Goal: Task Accomplishment & Management: Manage account settings

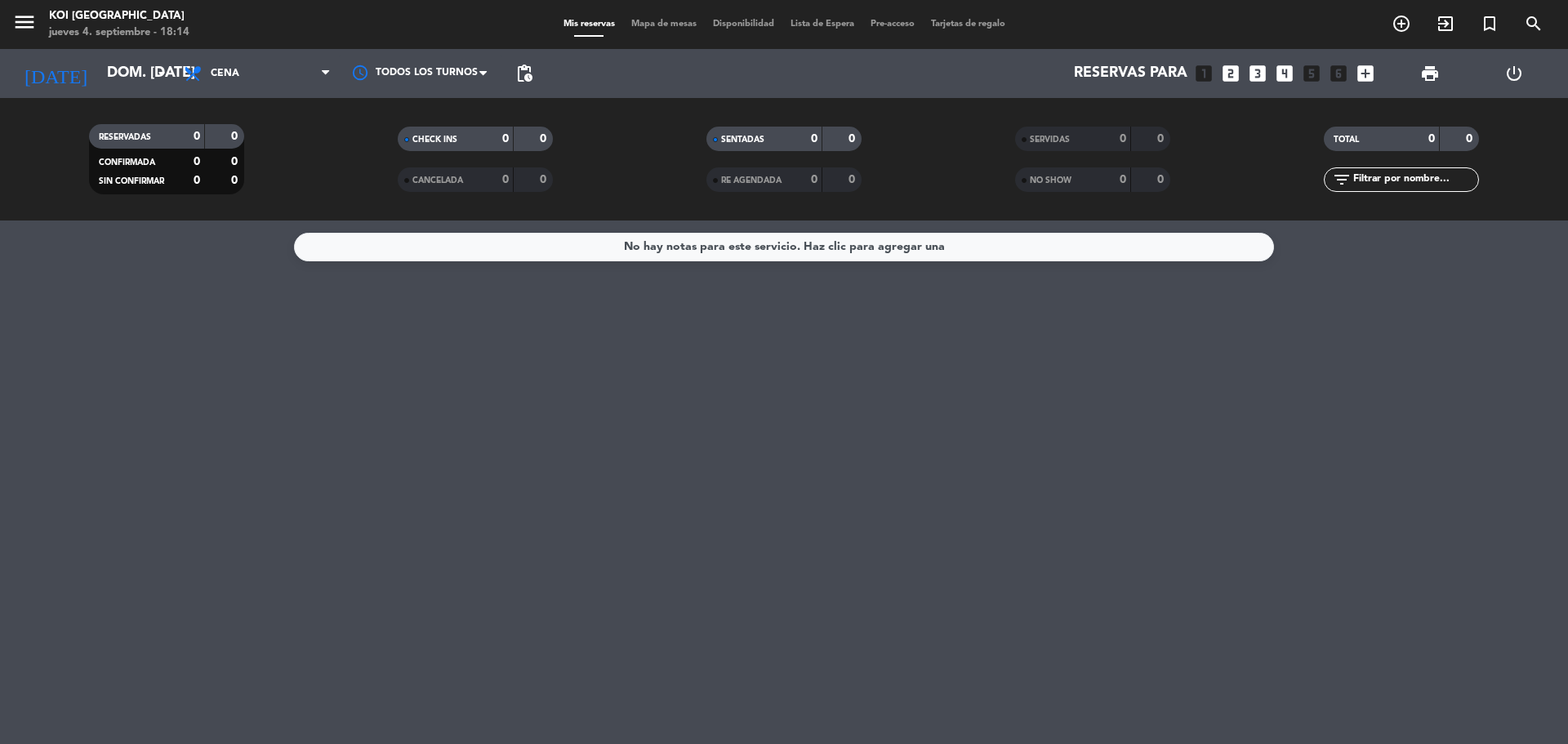
click at [1365, 84] on div "Reservas para looks_one looks_two looks_3 looks_4 looks_5 looks_6 add_box" at bounding box center [961, 74] width 841 height 49
click at [1365, 75] on icon "add_box" at bounding box center [1365, 73] width 21 height 21
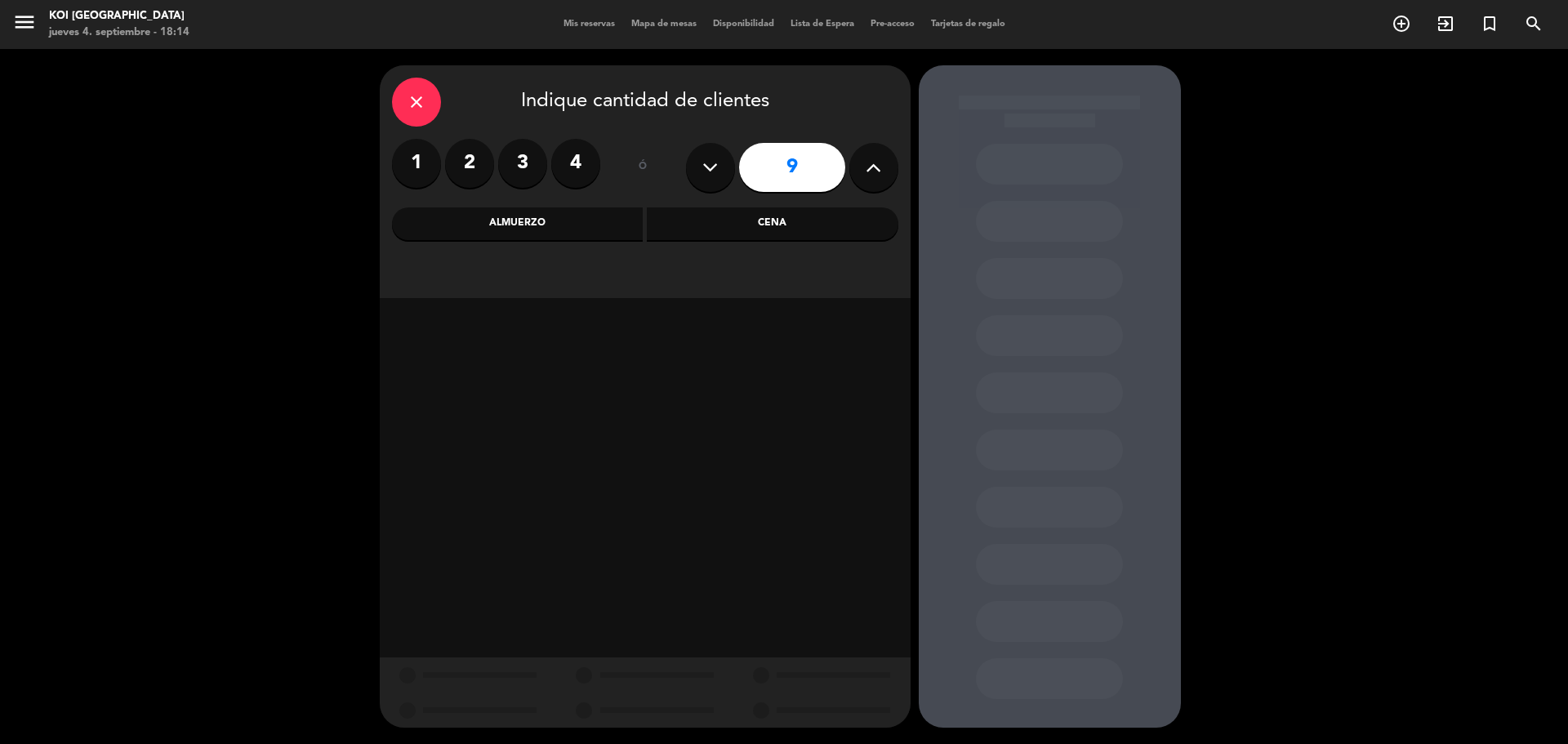
click at [232, 296] on div "close Indique cantidad de clientes 1 2 3 4 ó 9 Almuerzo Cena" at bounding box center [784, 397] width 1568 height 695
click at [232, 398] on div "close Indique cantidad de clientes 1 2 3 4 ó 9 Almuerzo Cena" at bounding box center [784, 397] width 1568 height 695
click at [402, 97] on div "close" at bounding box center [417, 102] width 49 height 49
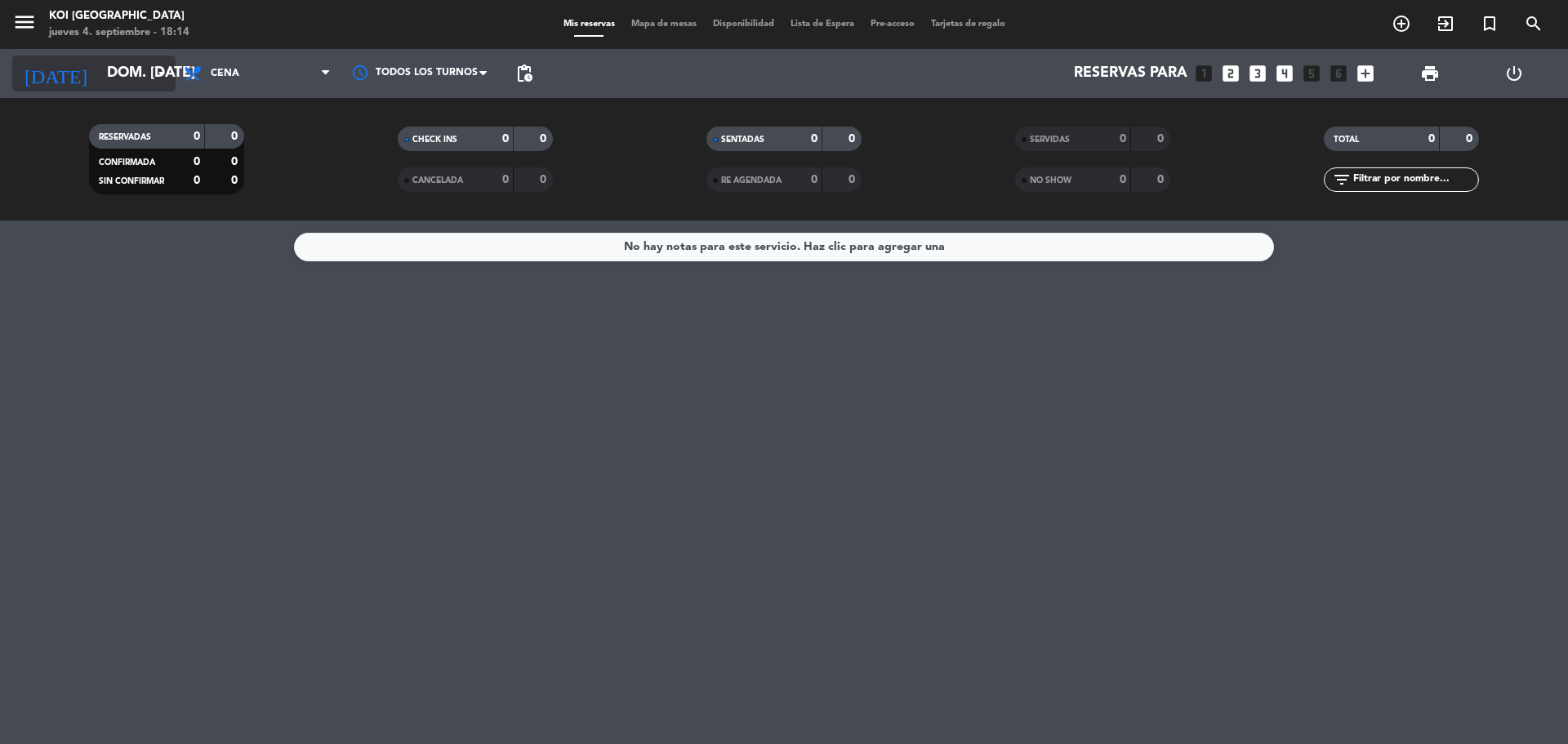
click at [127, 75] on input "dom. [DATE]" at bounding box center [193, 74] width 189 height 33
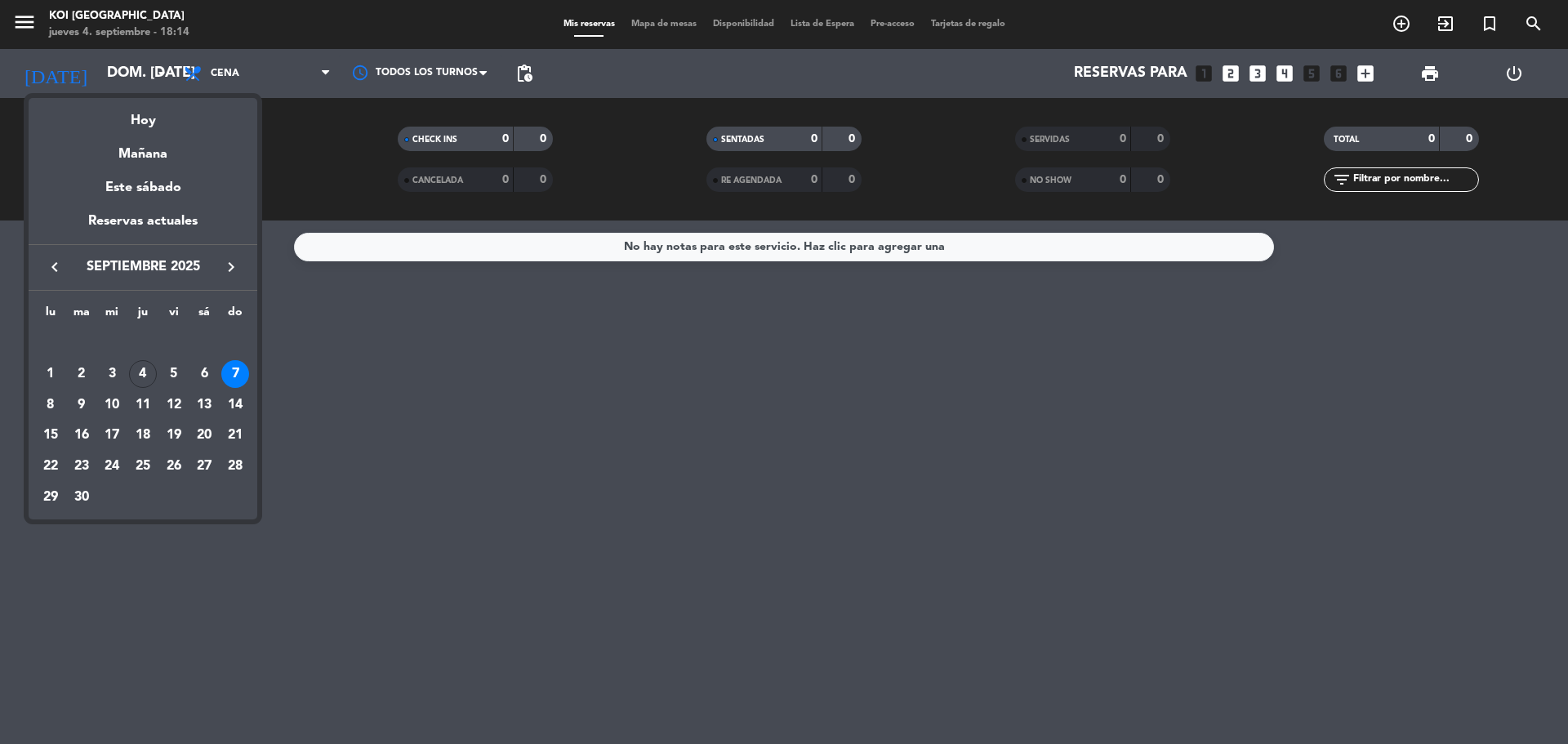
click at [251, 80] on div at bounding box center [784, 372] width 1568 height 744
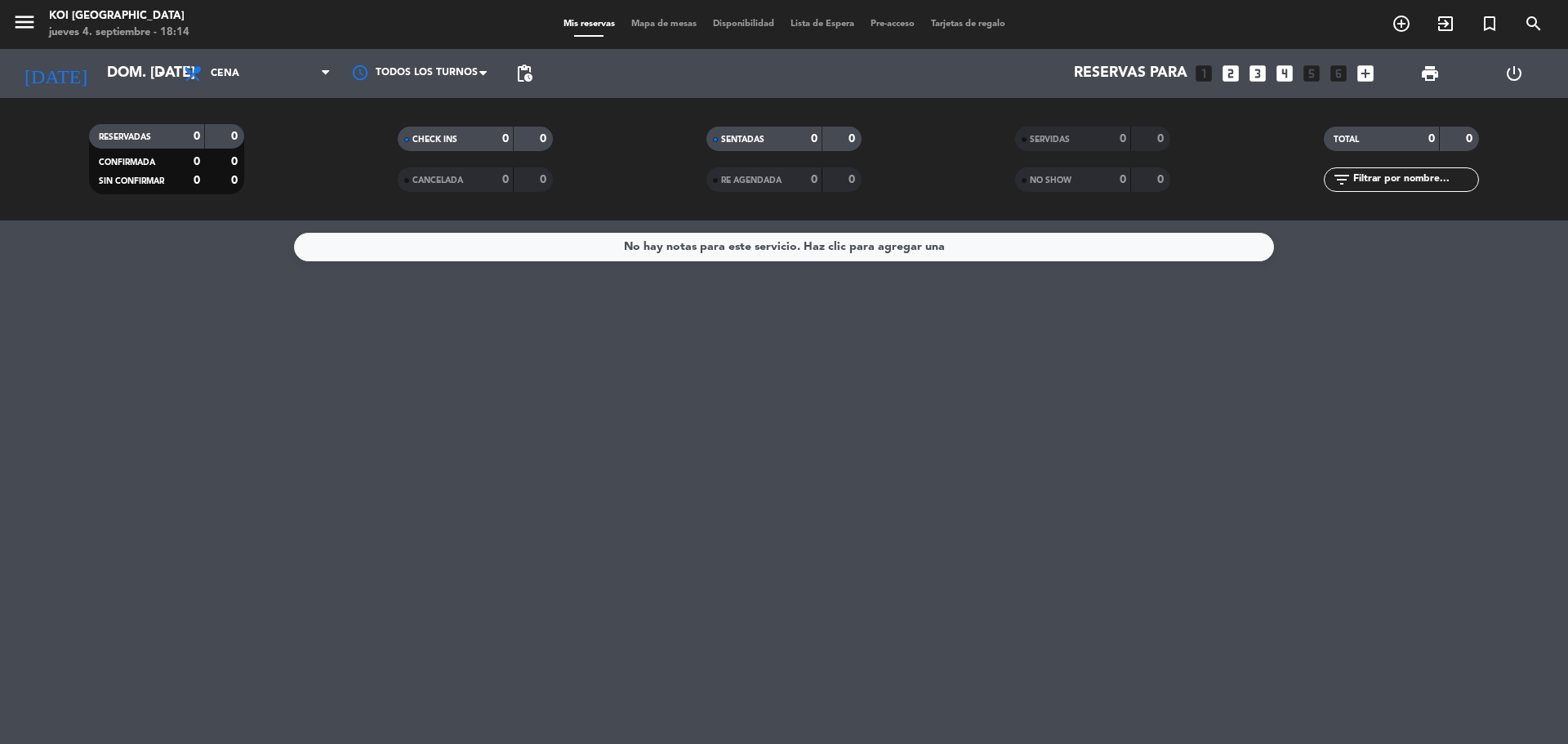
click at [251, 80] on span "Cena" at bounding box center [257, 73] width 164 height 36
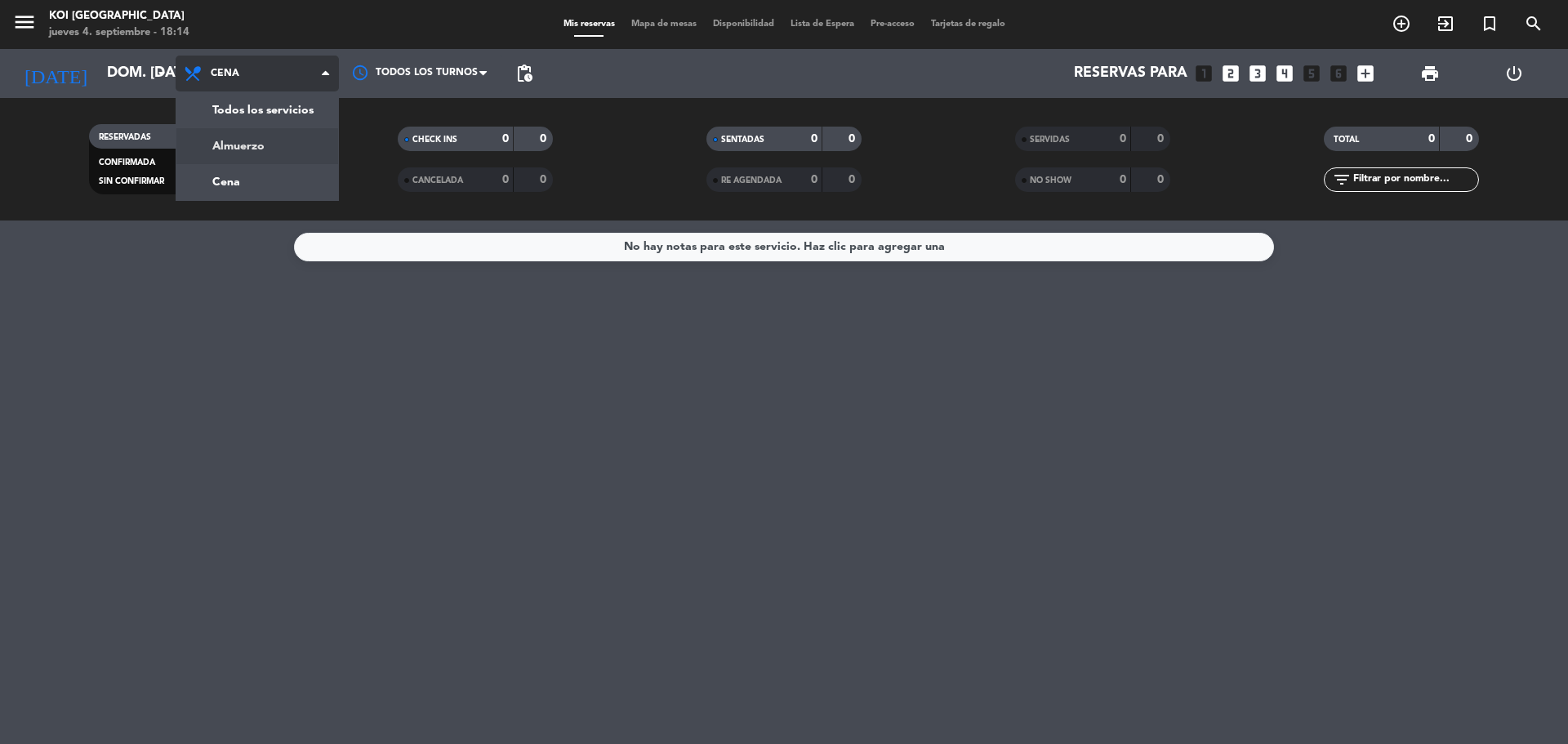
click at [243, 146] on div "menu KOI [GEOGRAPHIC_DATA] jueves 4. septiembre - 18:14 Mis reservas Mapa de me…" at bounding box center [784, 110] width 1568 height 220
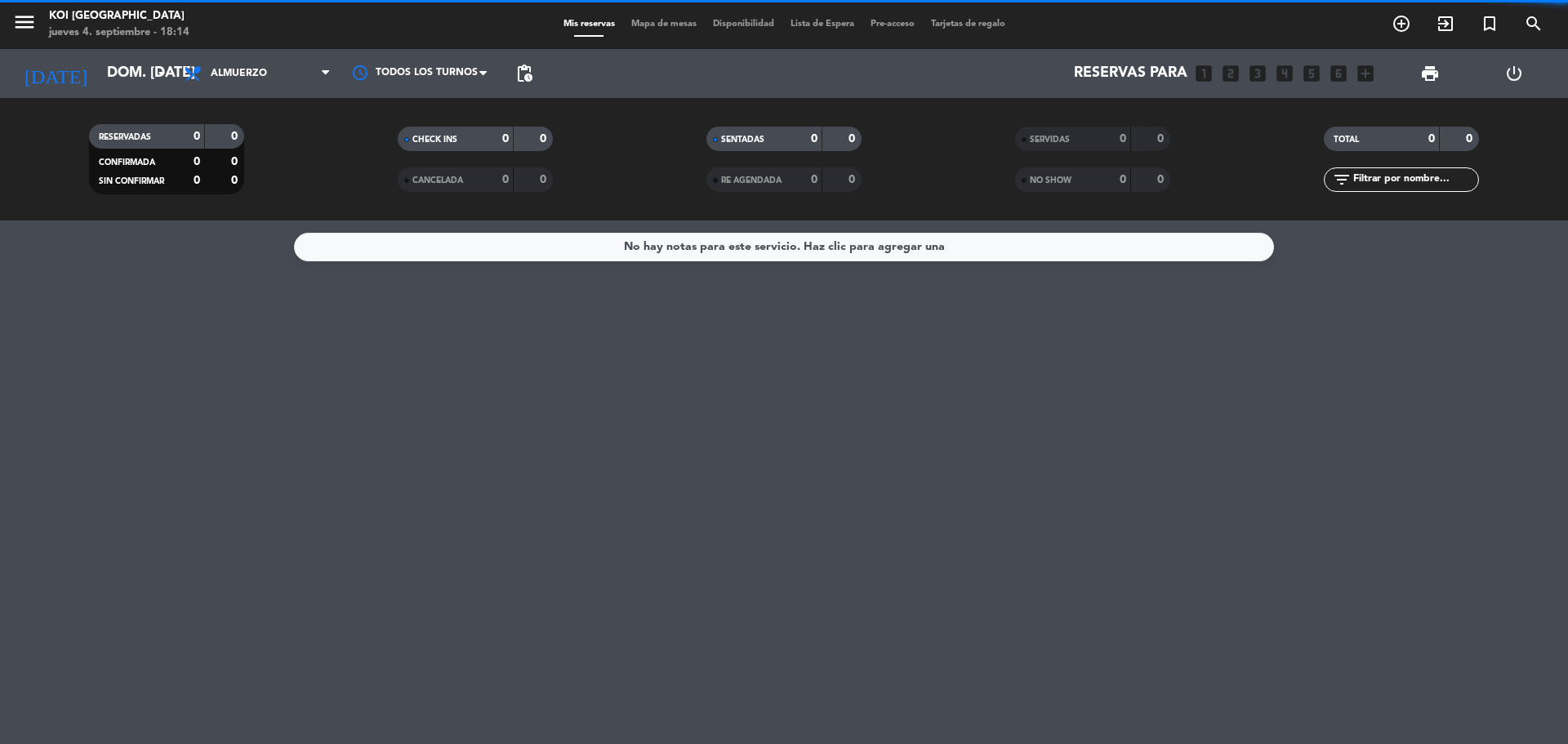
click at [254, 68] on span "Almuerzo" at bounding box center [239, 73] width 57 height 12
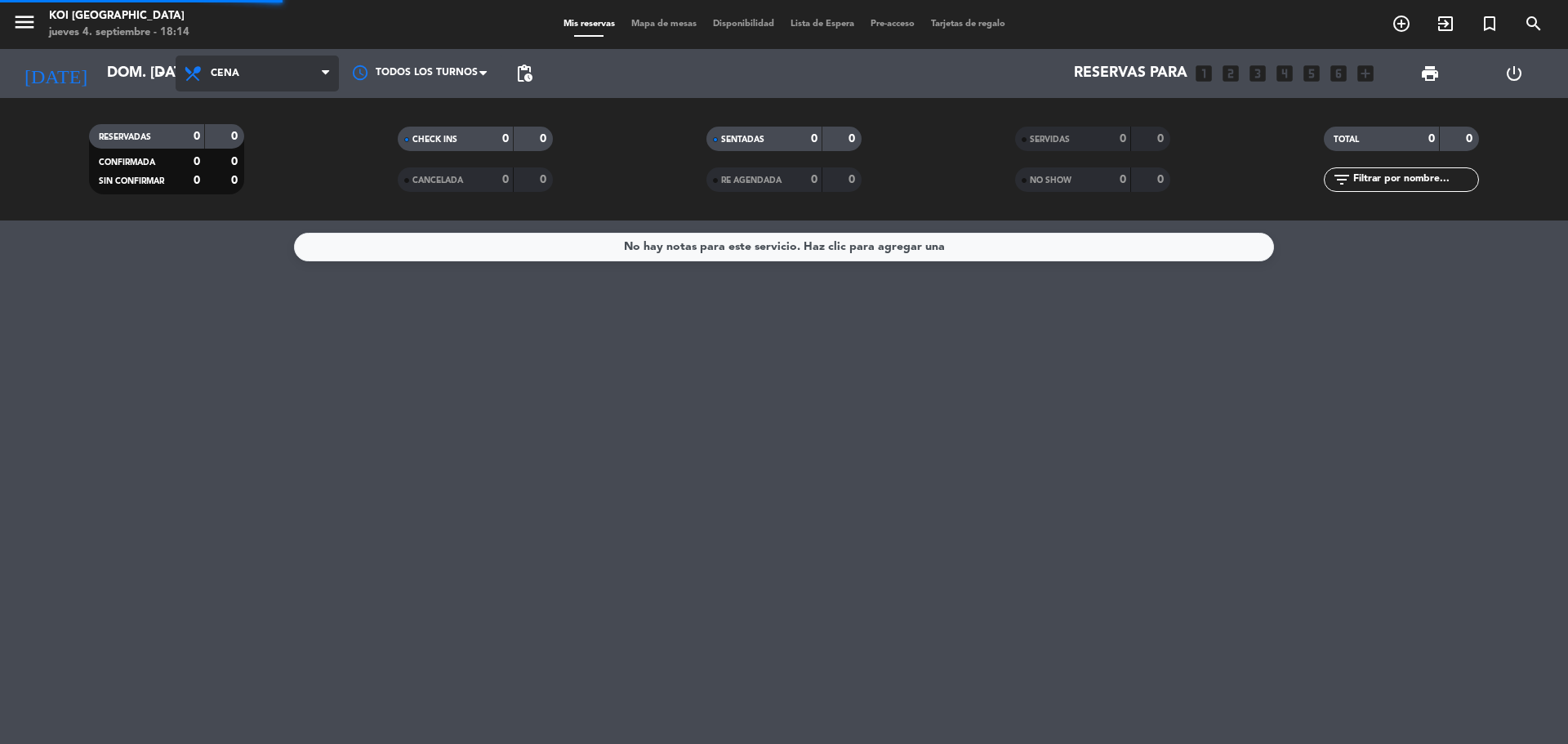
click at [245, 173] on div "menu KOI [GEOGRAPHIC_DATA] jueves 4. septiembre - 18:14 Mis reservas Mapa de me…" at bounding box center [784, 110] width 1568 height 220
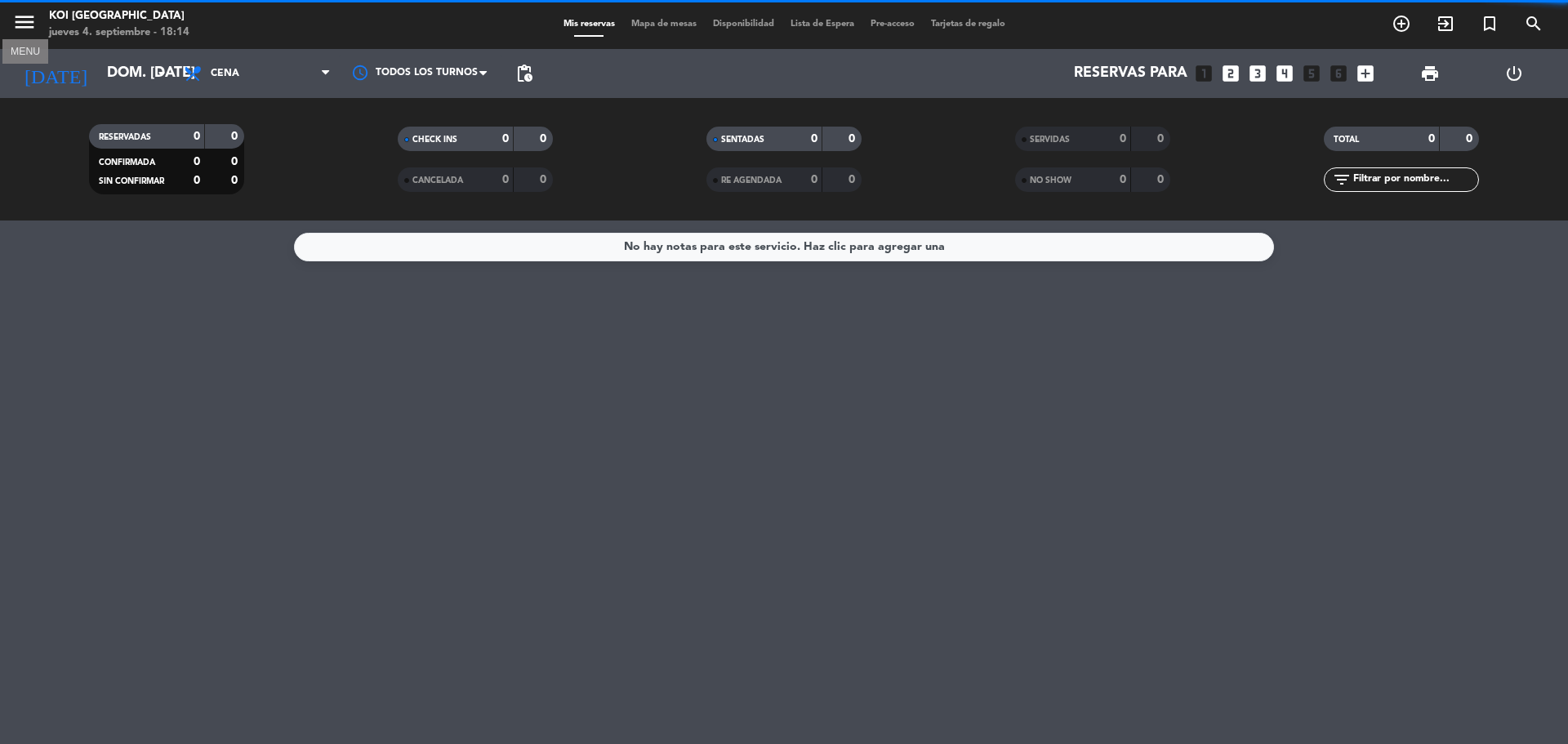
click at [20, 20] on icon "menu" at bounding box center [24, 22] width 25 height 25
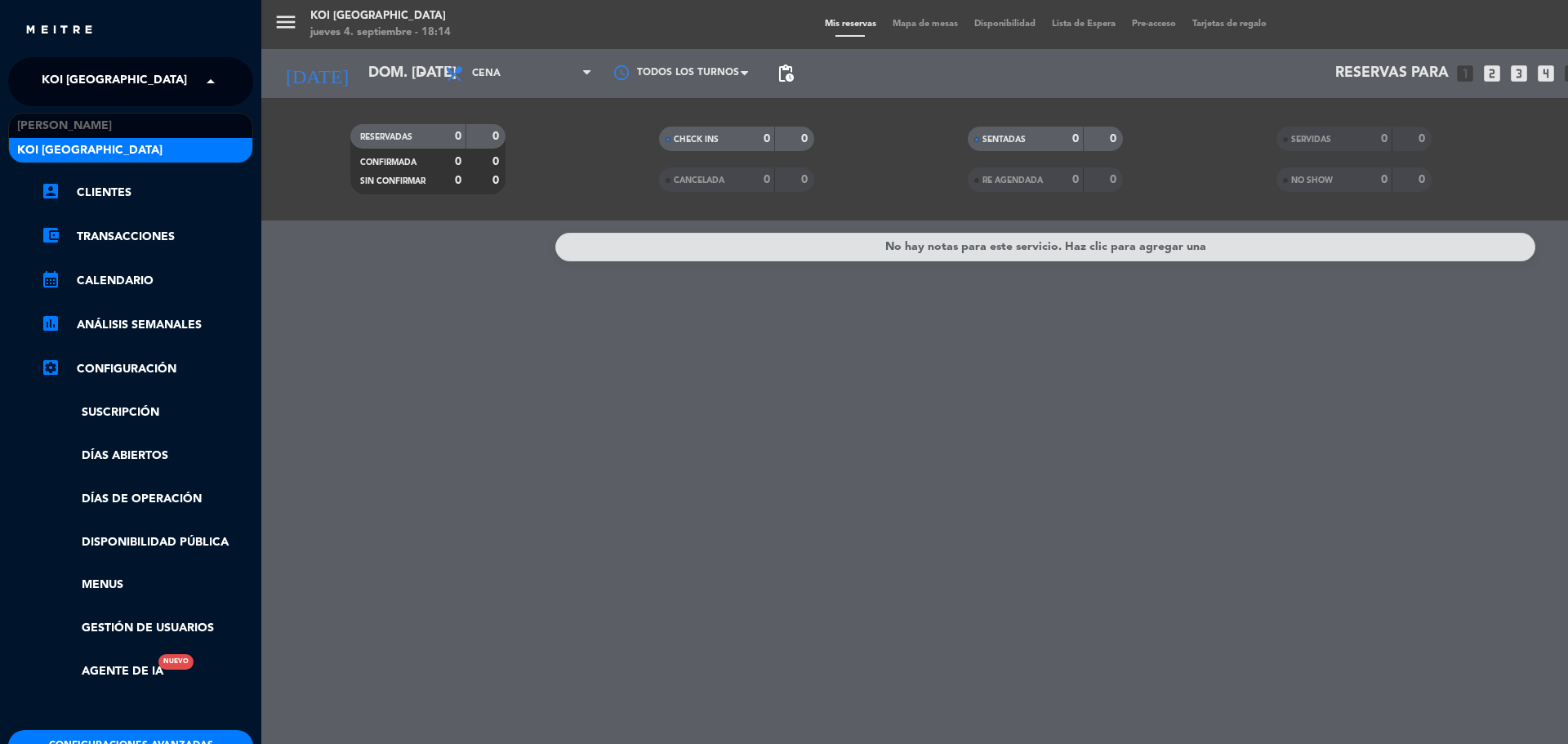
click at [133, 66] on span "KOI [GEOGRAPHIC_DATA]" at bounding box center [114, 82] width 145 height 35
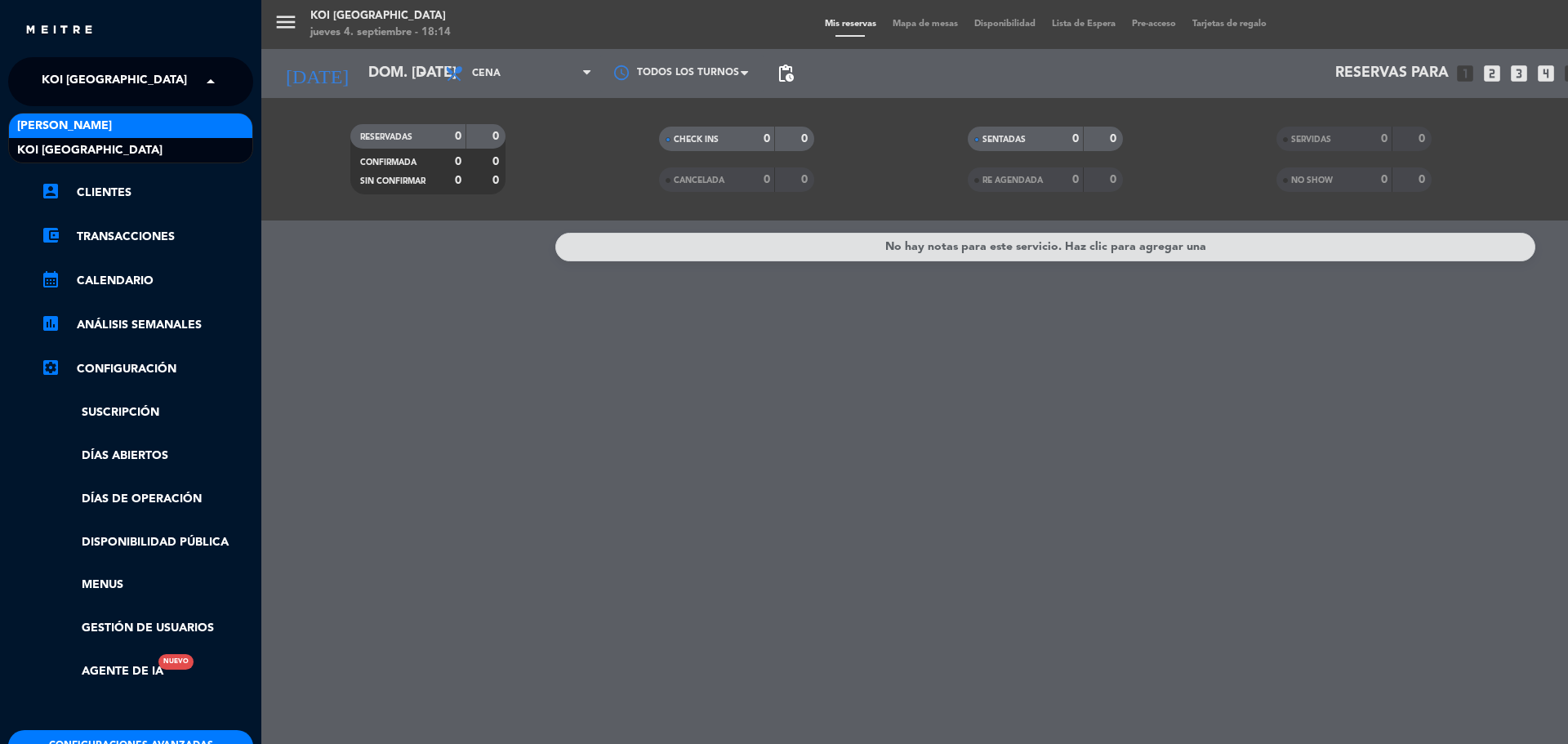
click at [126, 112] on div "chrome_reader_mode Listado de Reservas account_box Clientes account_balance_wal…" at bounding box center [131, 418] width 270 height 624
click at [142, 72] on span "KOI [GEOGRAPHIC_DATA]" at bounding box center [114, 82] width 145 height 35
click at [144, 118] on div "[PERSON_NAME]" at bounding box center [131, 125] width 243 height 25
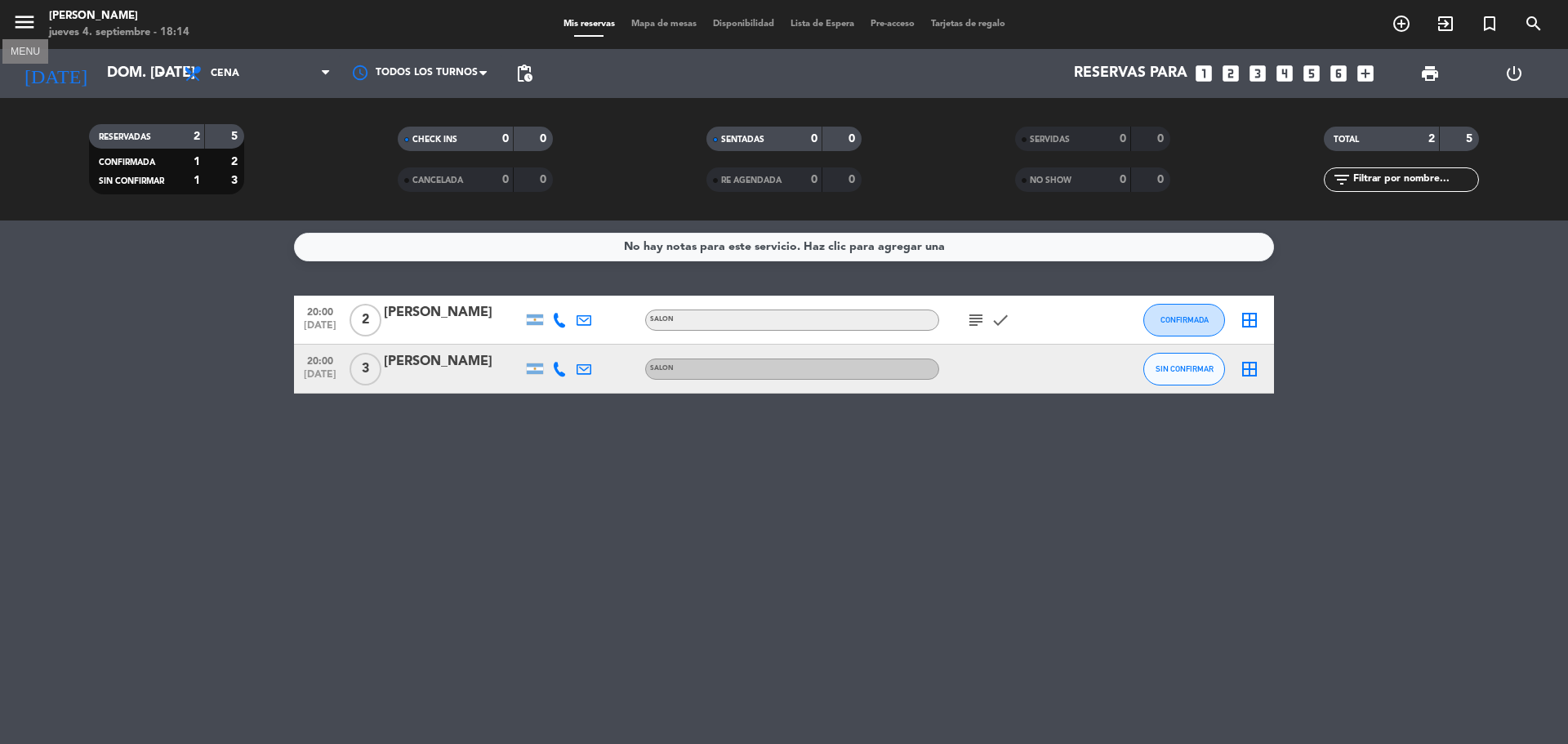
click at [23, 20] on icon "menu" at bounding box center [24, 22] width 25 height 25
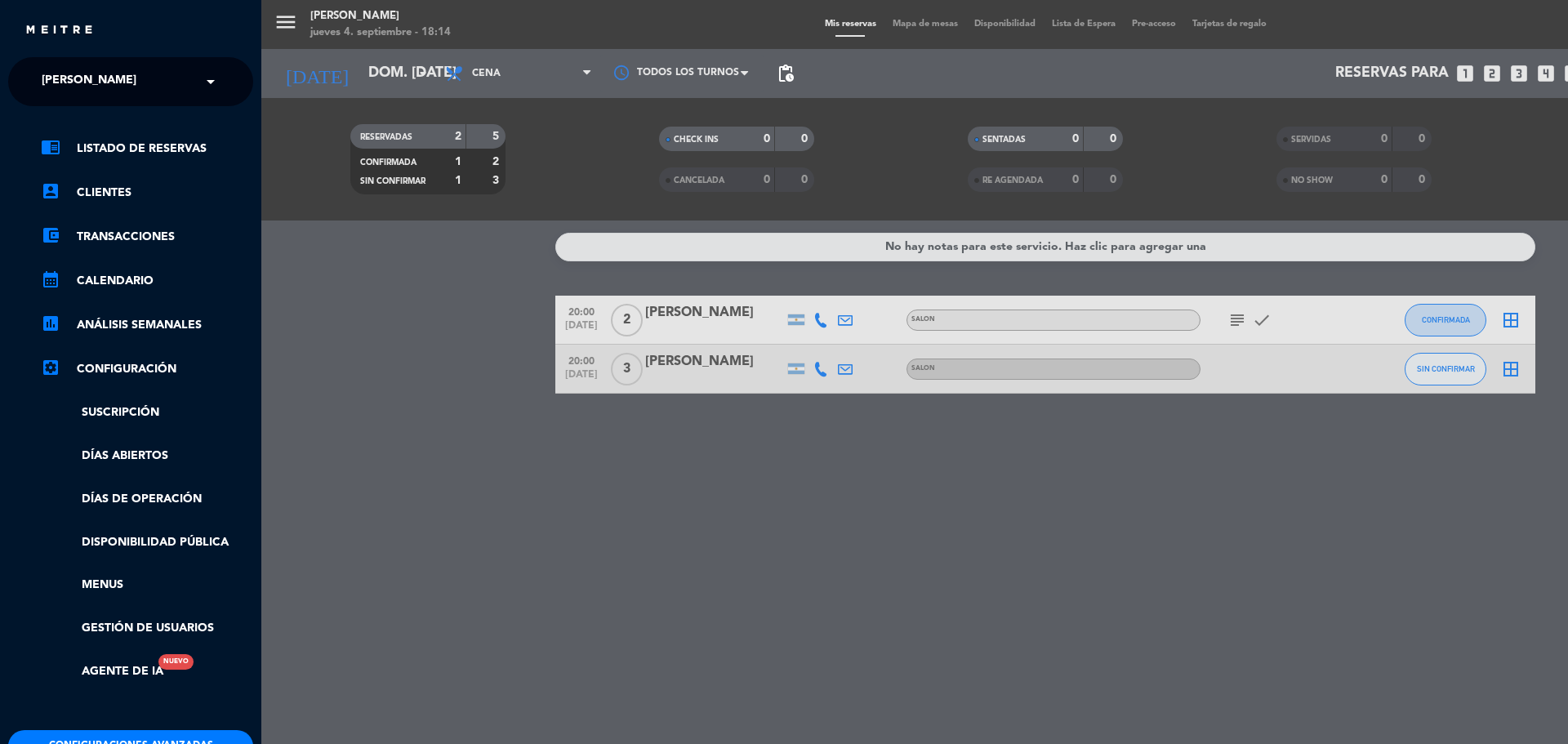
click at [176, 75] on input "text" at bounding box center [133, 82] width 199 height 36
click at [170, 149] on div "KOI [GEOGRAPHIC_DATA]" at bounding box center [131, 150] width 243 height 25
click at [170, 149] on link "chrome_reader_mode Listado de Reservas" at bounding box center [147, 148] width 212 height 19
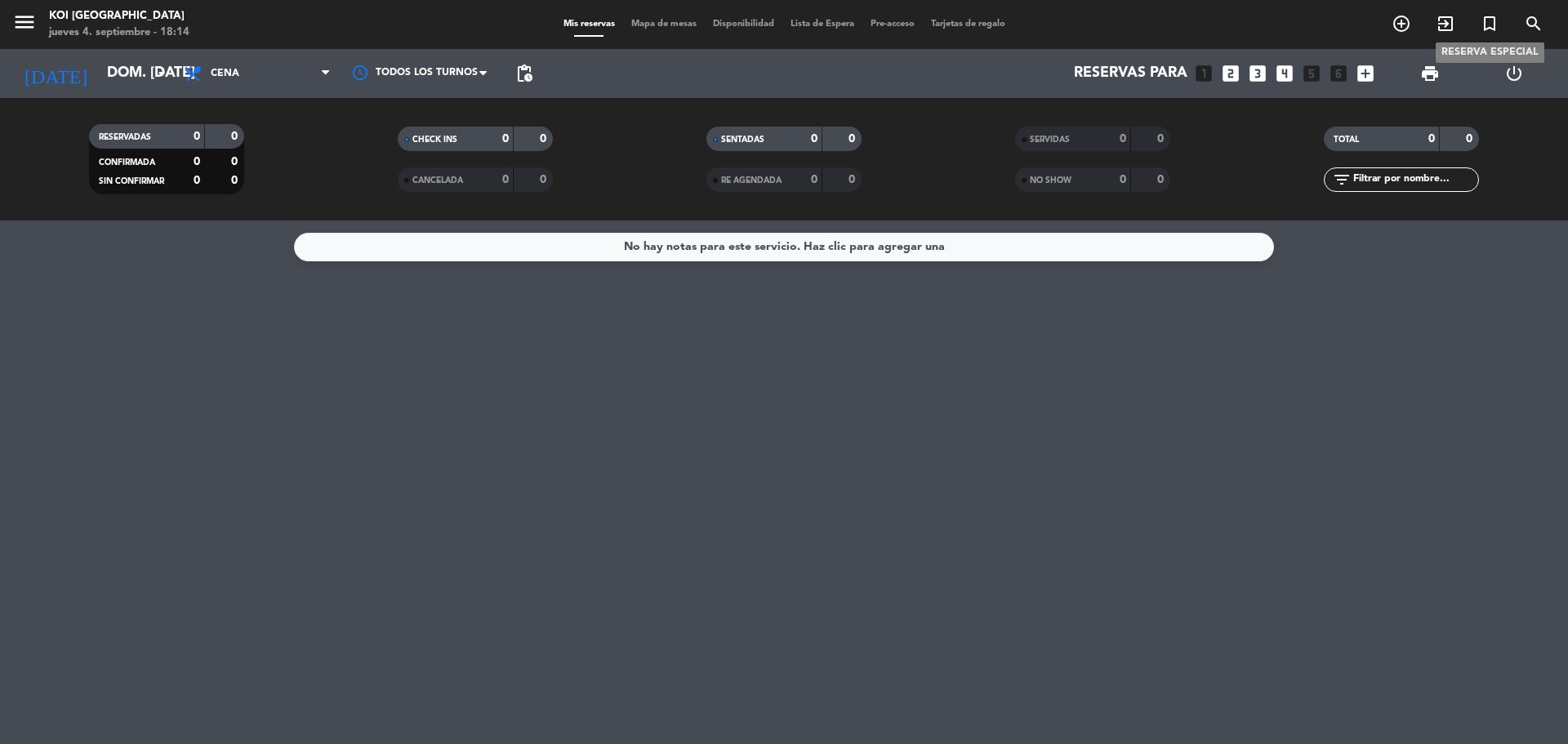
click at [1490, 23] on icon "turned_in_not" at bounding box center [1489, 23] width 19 height 19
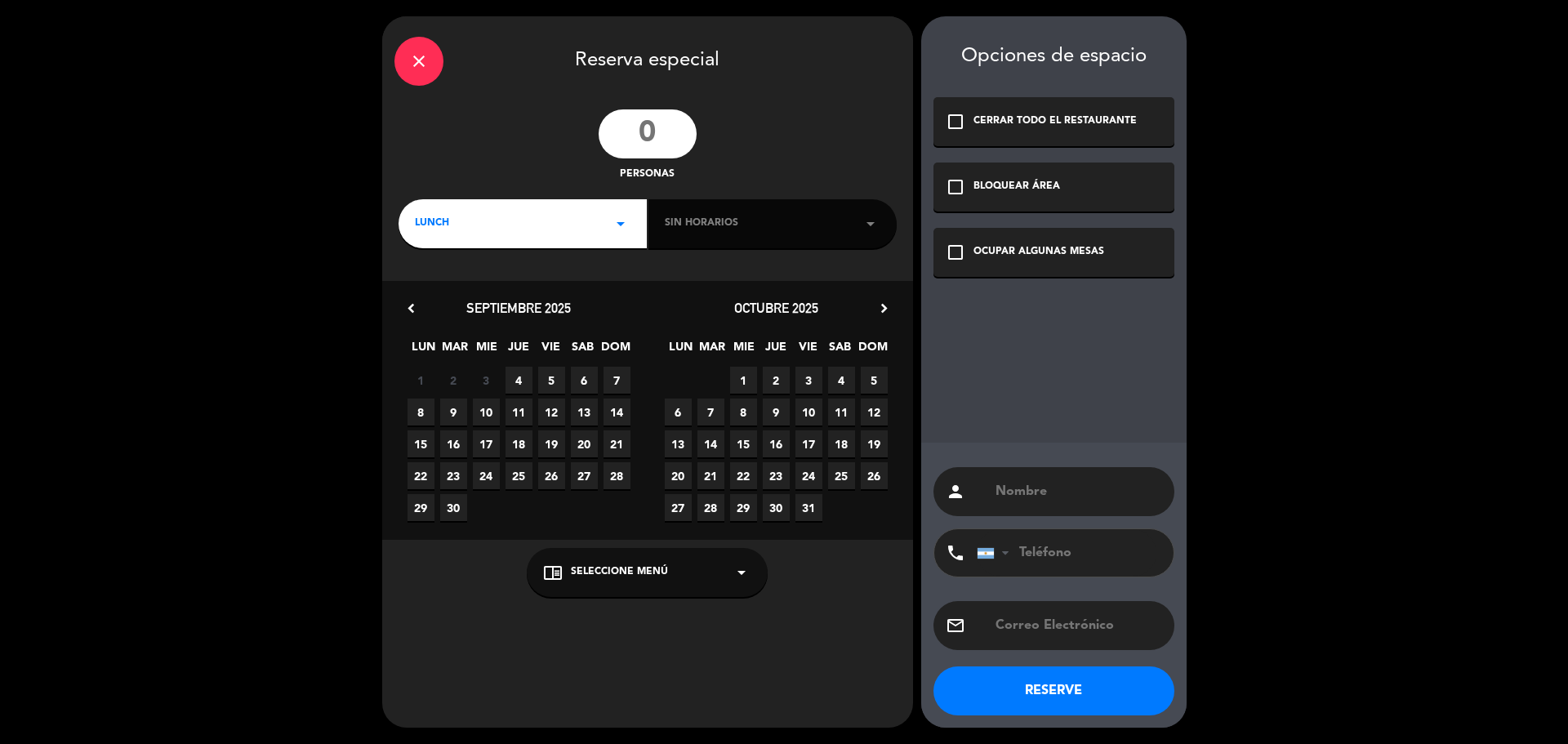
click at [614, 233] on icon "arrow_drop_down" at bounding box center [620, 223] width 19 height 19
click at [421, 295] on div "Cena" at bounding box center [523, 292] width 216 height 16
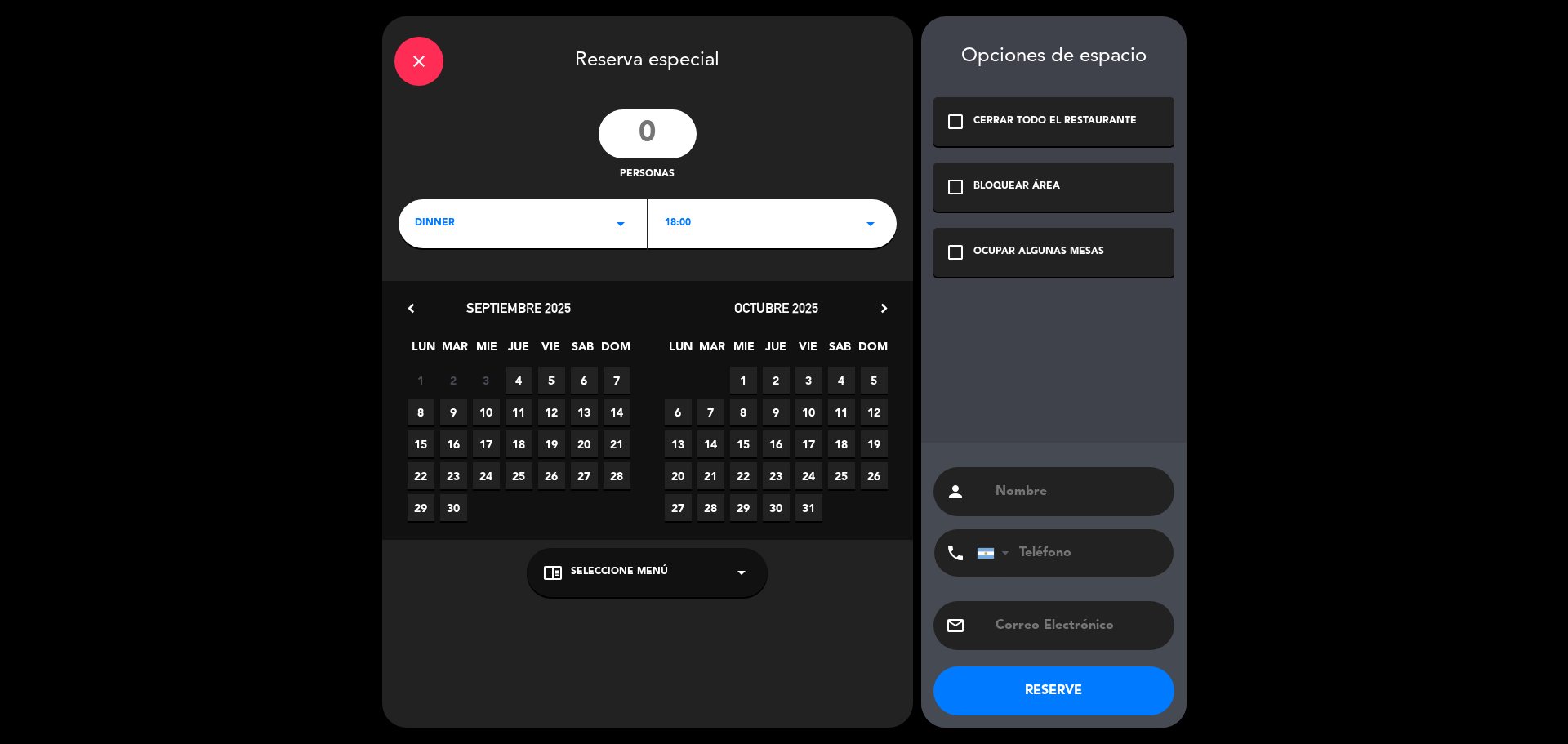
click at [725, 223] on div "18:00 arrow_drop_down" at bounding box center [773, 224] width 249 height 49
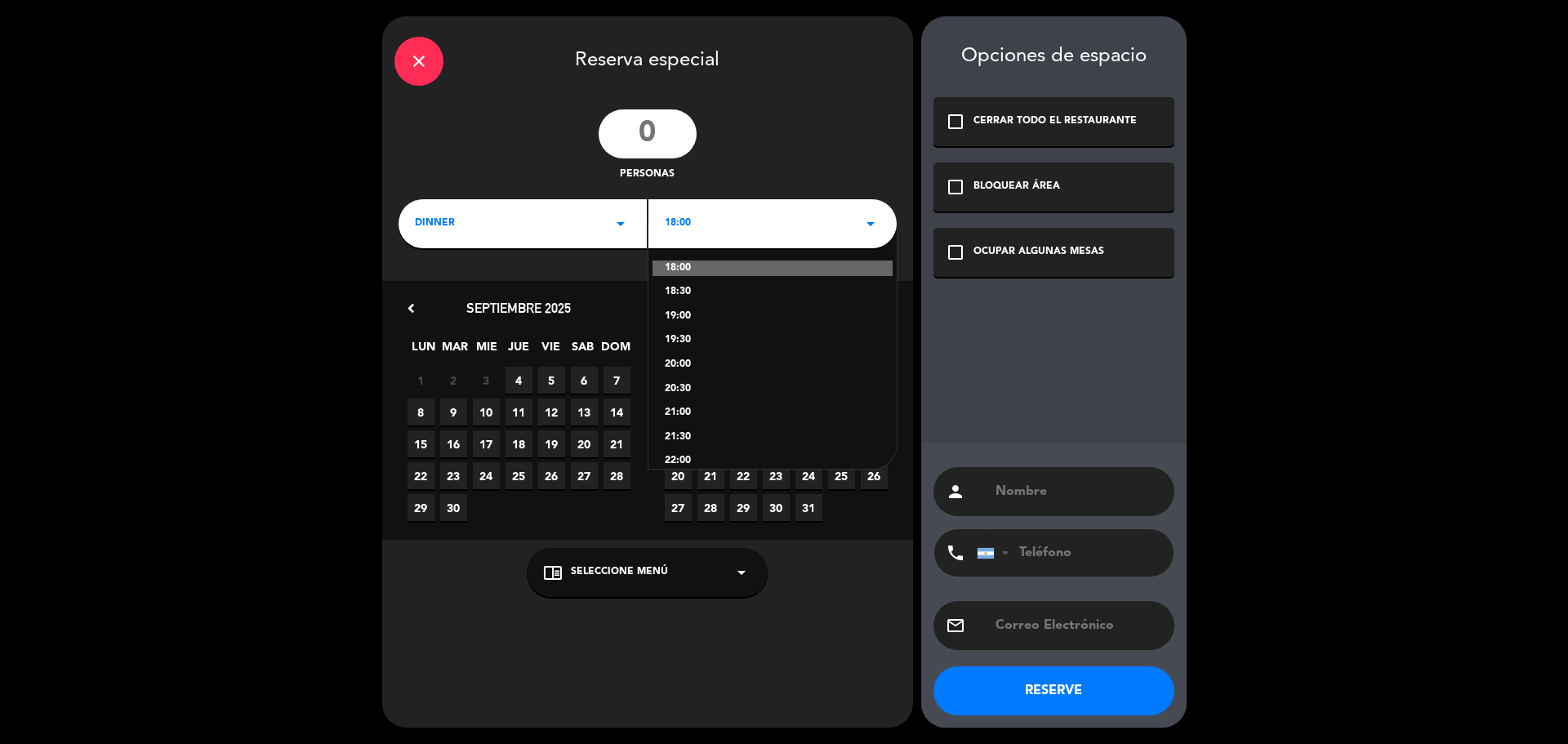
click at [688, 381] on div "20:30" at bounding box center [773, 389] width 216 height 16
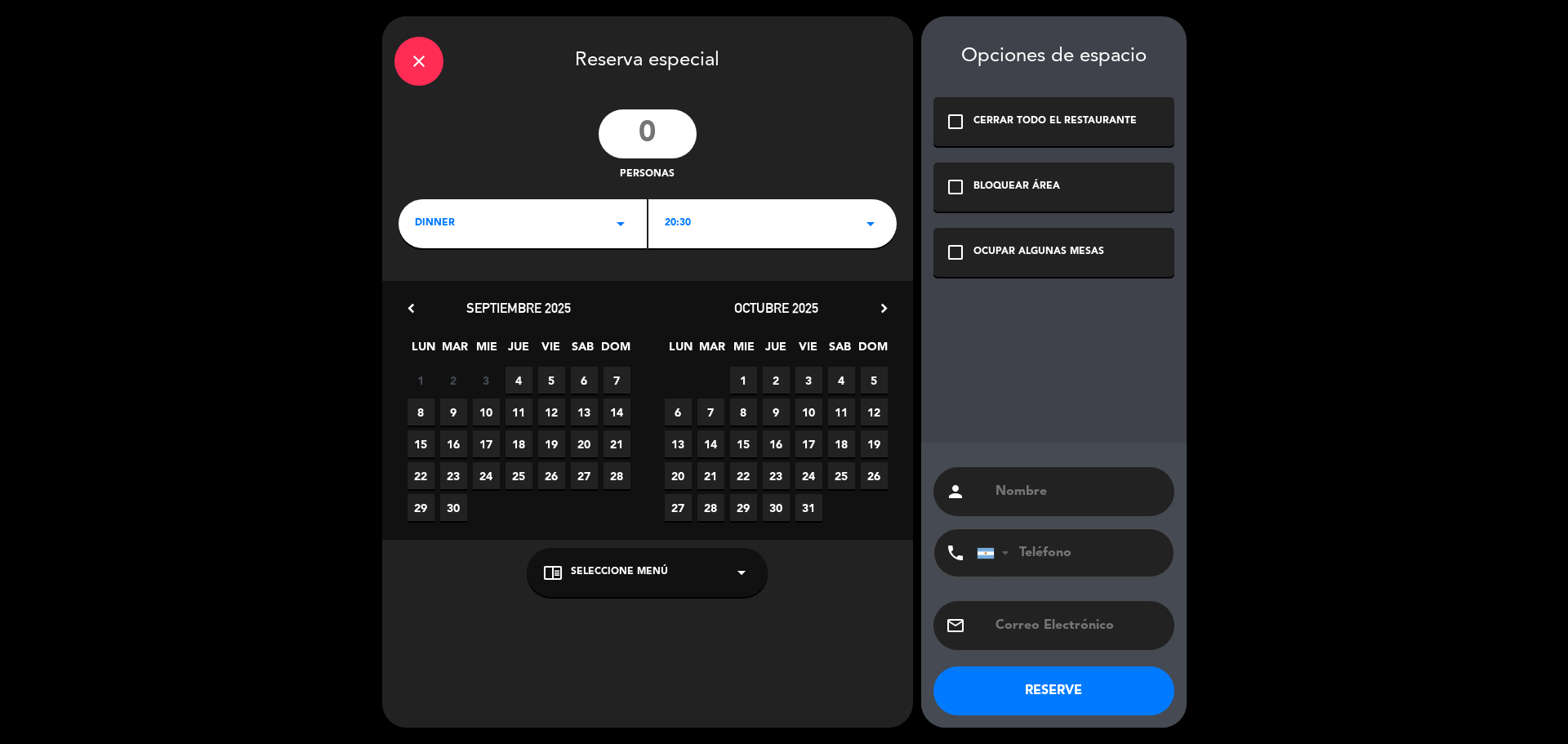
click at [621, 371] on span "7" at bounding box center [616, 379] width 27 height 27
click at [1031, 502] on input "text" at bounding box center [1078, 491] width 168 height 23
type input "DELFI"
click at [1080, 694] on button "RESERVE" at bounding box center [1054, 691] width 241 height 49
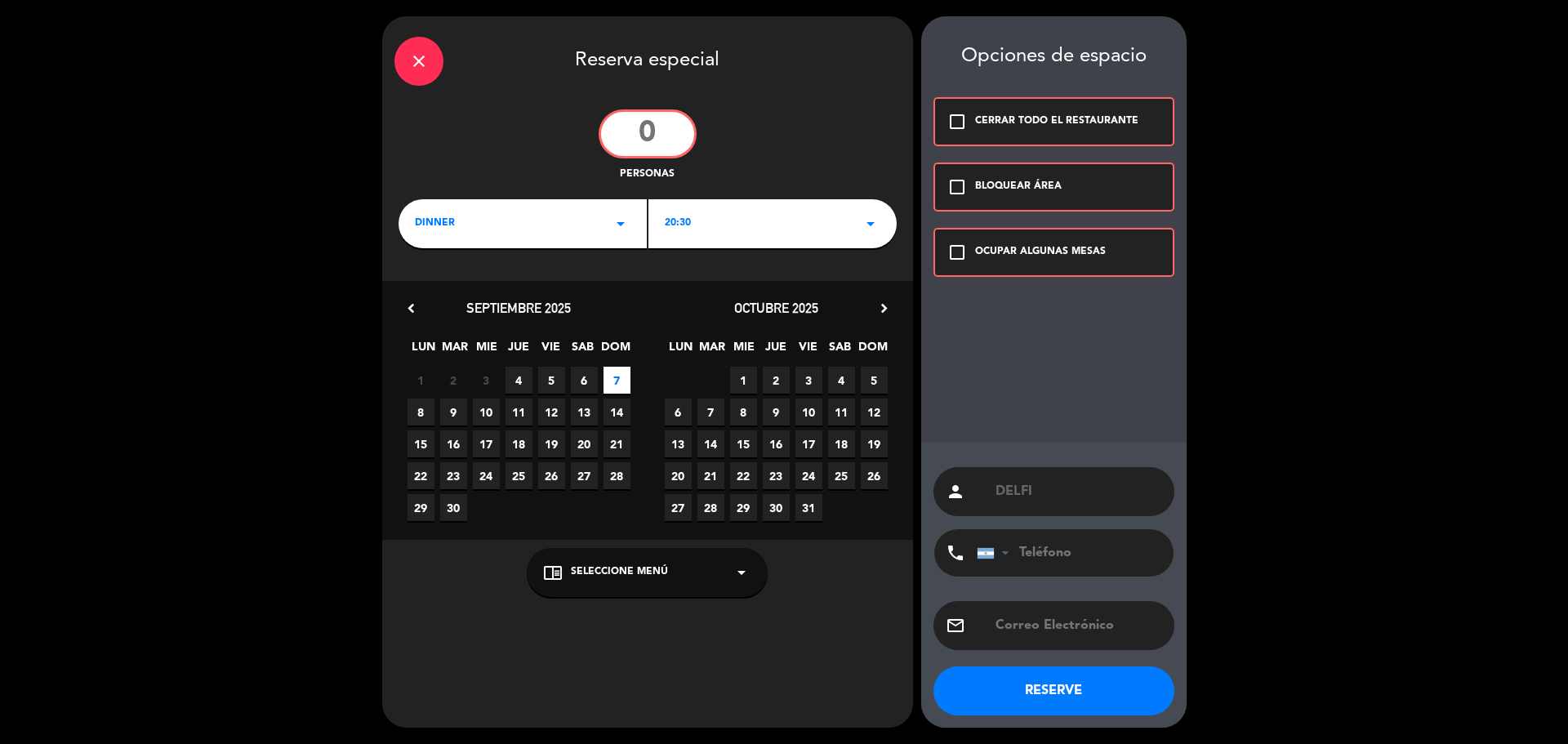
click at [1080, 694] on button "RESERVE" at bounding box center [1054, 691] width 241 height 49
click at [965, 254] on icon "check_box_outline_blank" at bounding box center [956, 251] width 19 height 19
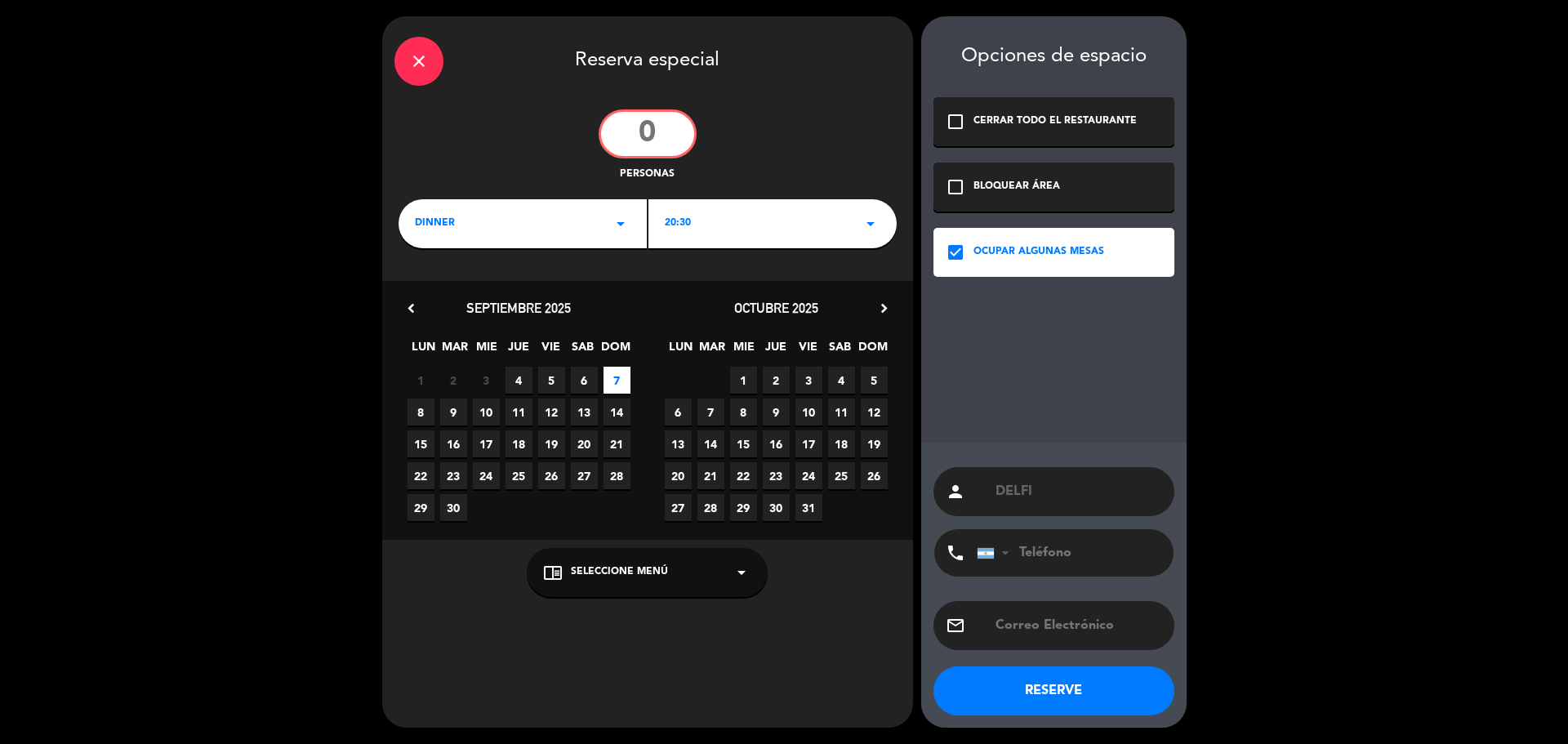
click at [1109, 693] on button "RESERVE" at bounding box center [1054, 691] width 241 height 49
click at [666, 129] on input "number" at bounding box center [647, 134] width 98 height 49
drag, startPoint x: 666, startPoint y: 129, endPoint x: 613, endPoint y: 134, distance: 53.2
click at [613, 134] on input "number" at bounding box center [647, 134] width 98 height 49
type input "15"
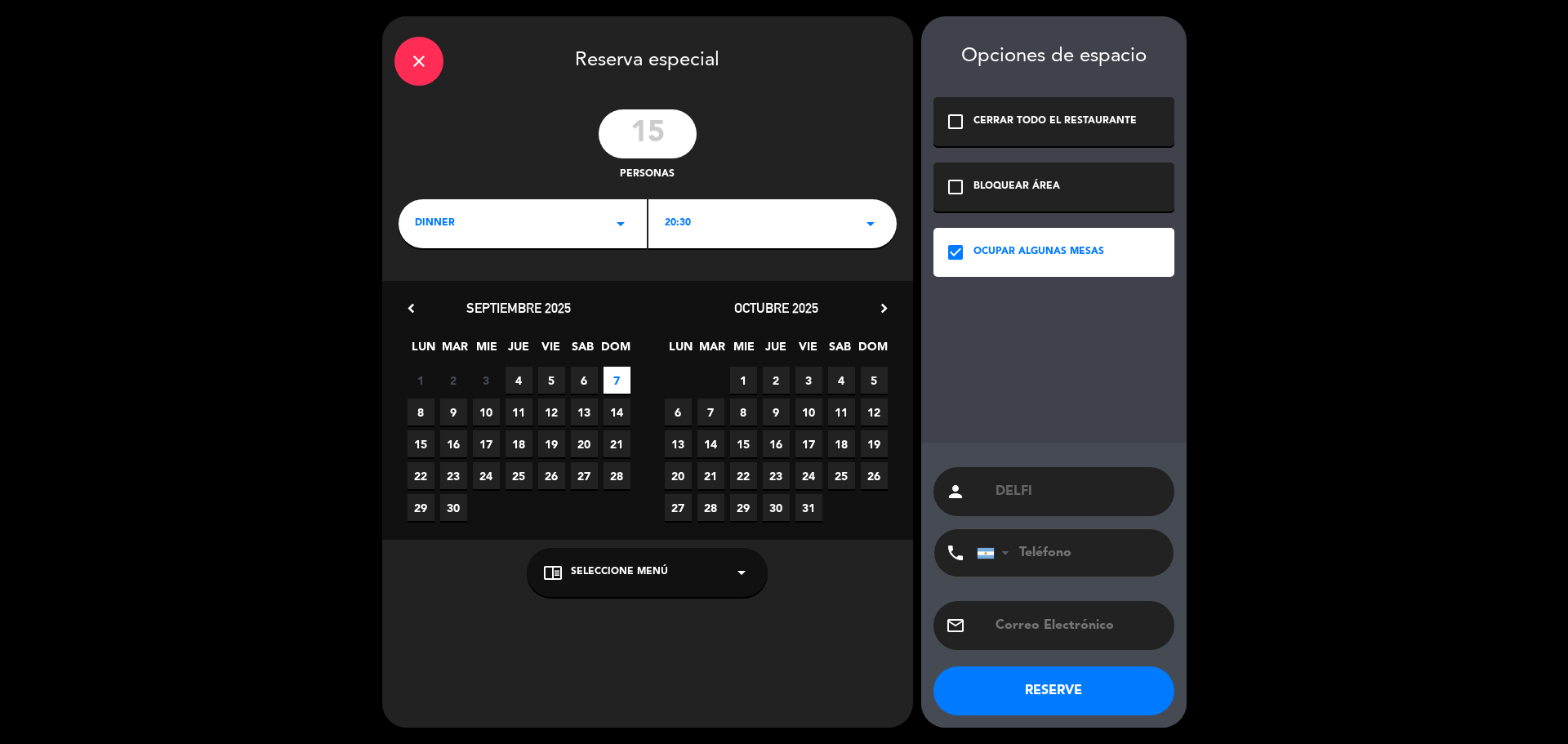
click at [1070, 693] on button "RESERVE" at bounding box center [1054, 691] width 241 height 49
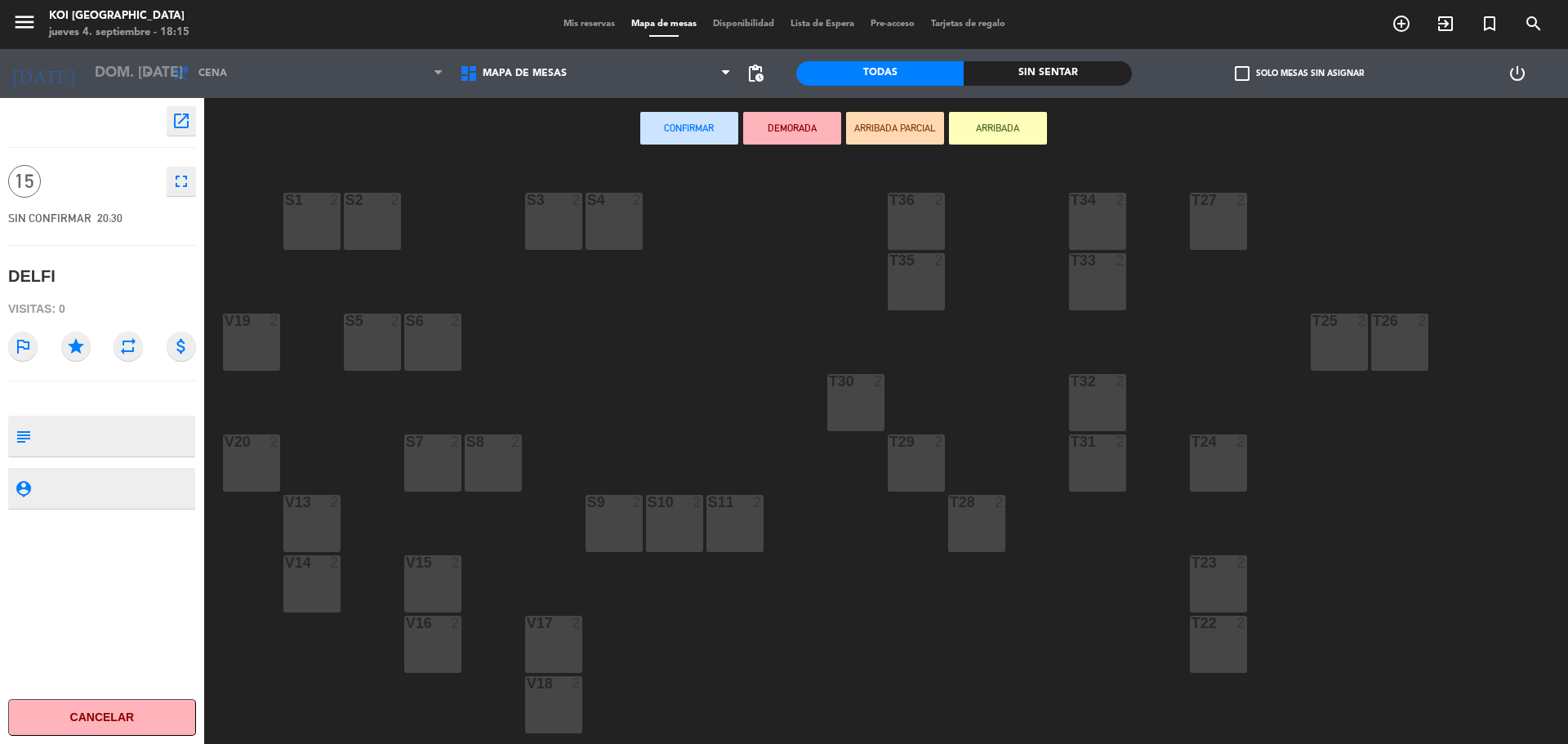
click at [283, 207] on div "S1" at bounding box center [284, 200] width 27 height 15
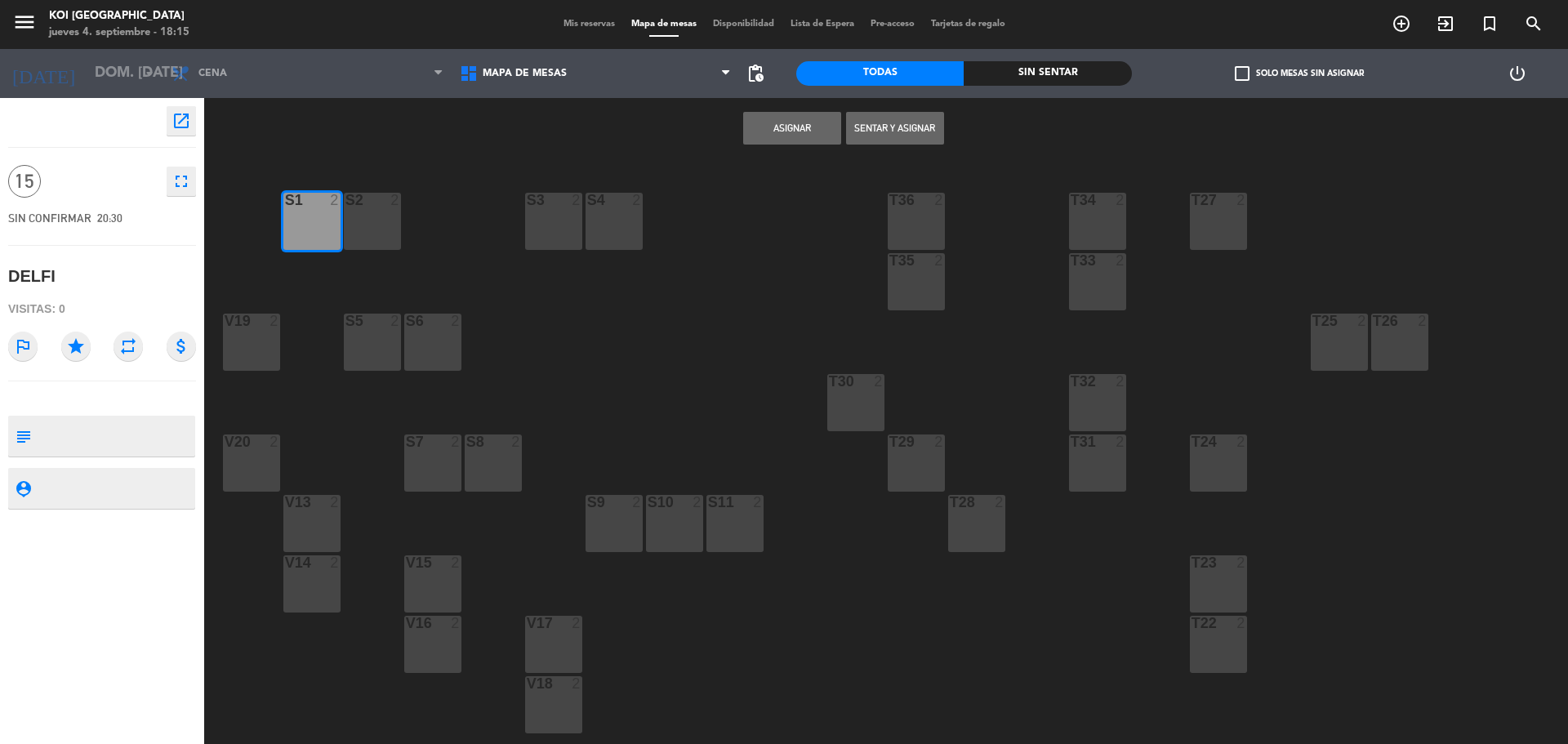
click at [362, 213] on div "S2 2" at bounding box center [372, 221] width 58 height 58
click at [554, 218] on div "S3 2" at bounding box center [553, 221] width 58 height 58
click at [617, 226] on div "S4 2" at bounding box center [614, 221] width 58 height 58
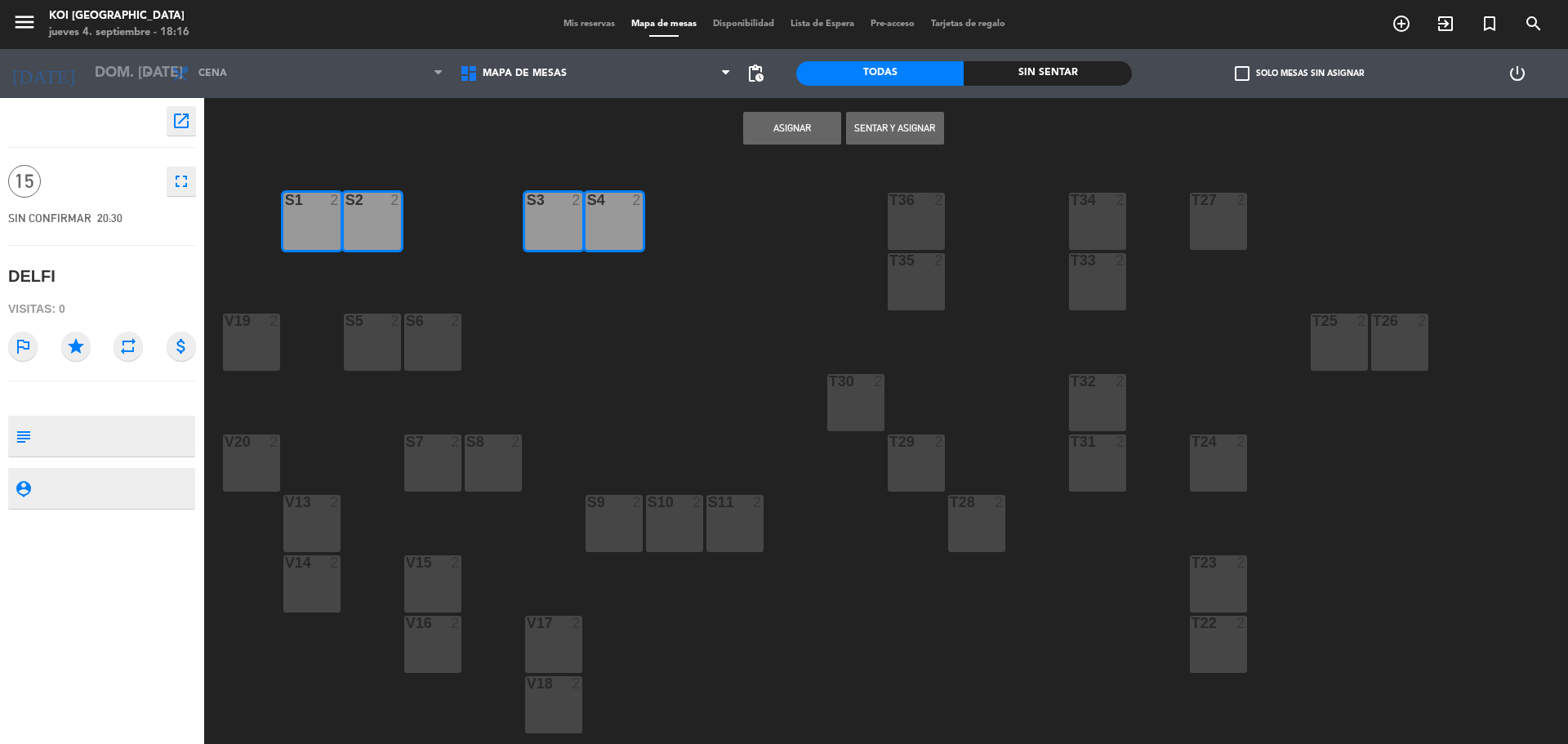
click at [257, 341] on div "V19 2" at bounding box center [251, 342] width 58 height 58
click at [378, 333] on div "S5 2" at bounding box center [372, 342] width 58 height 58
click at [588, 193] on div "S4" at bounding box center [587, 200] width 1 height 15
click at [416, 342] on div "S6 2" at bounding box center [432, 342] width 58 height 58
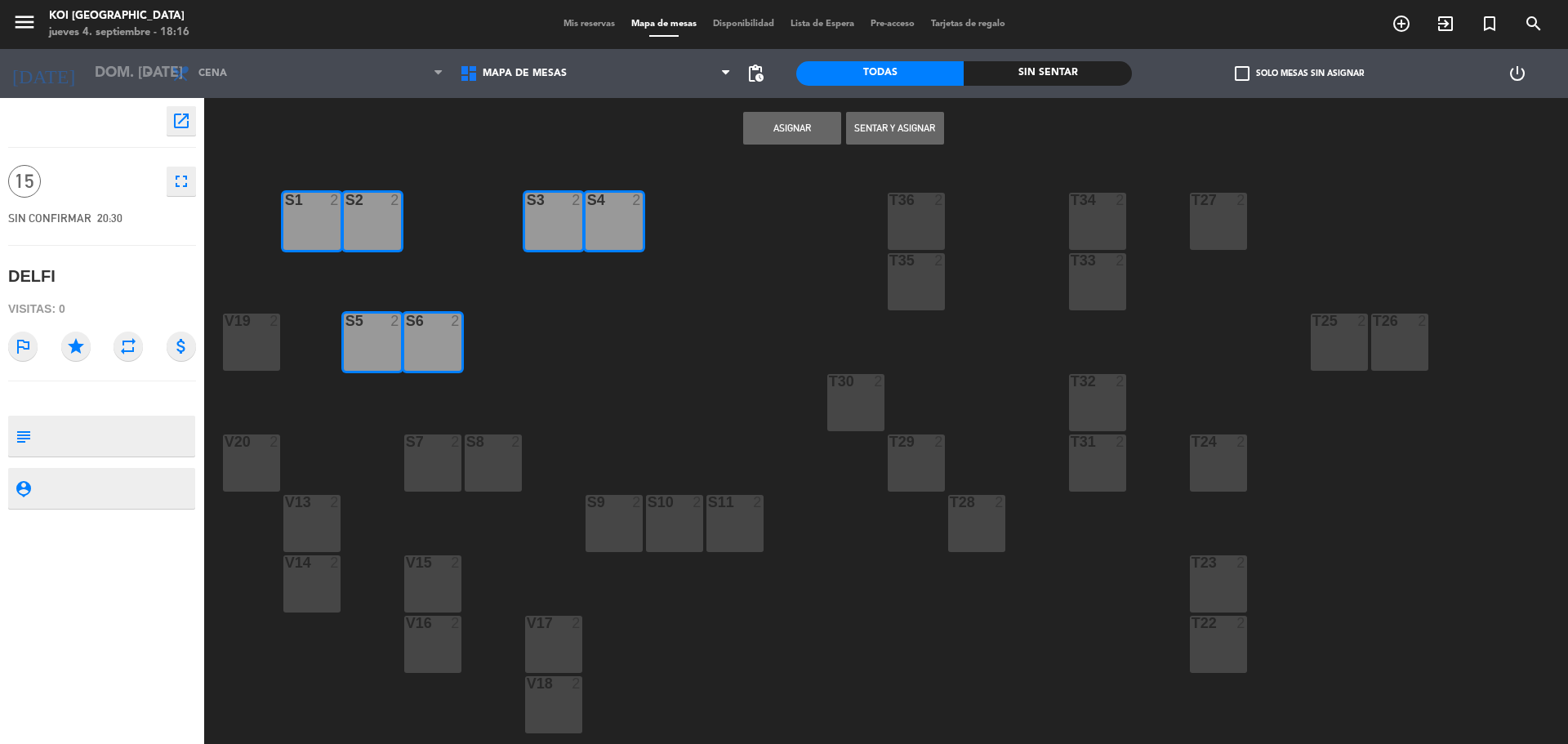
drag, startPoint x: 424, startPoint y: 330, endPoint x: 380, endPoint y: 325, distance: 44.3
click at [420, 330] on div "S6 2" at bounding box center [432, 342] width 58 height 58
click at [373, 325] on div at bounding box center [371, 321] width 27 height 15
click at [819, 129] on button "Asignar" at bounding box center [792, 128] width 98 height 33
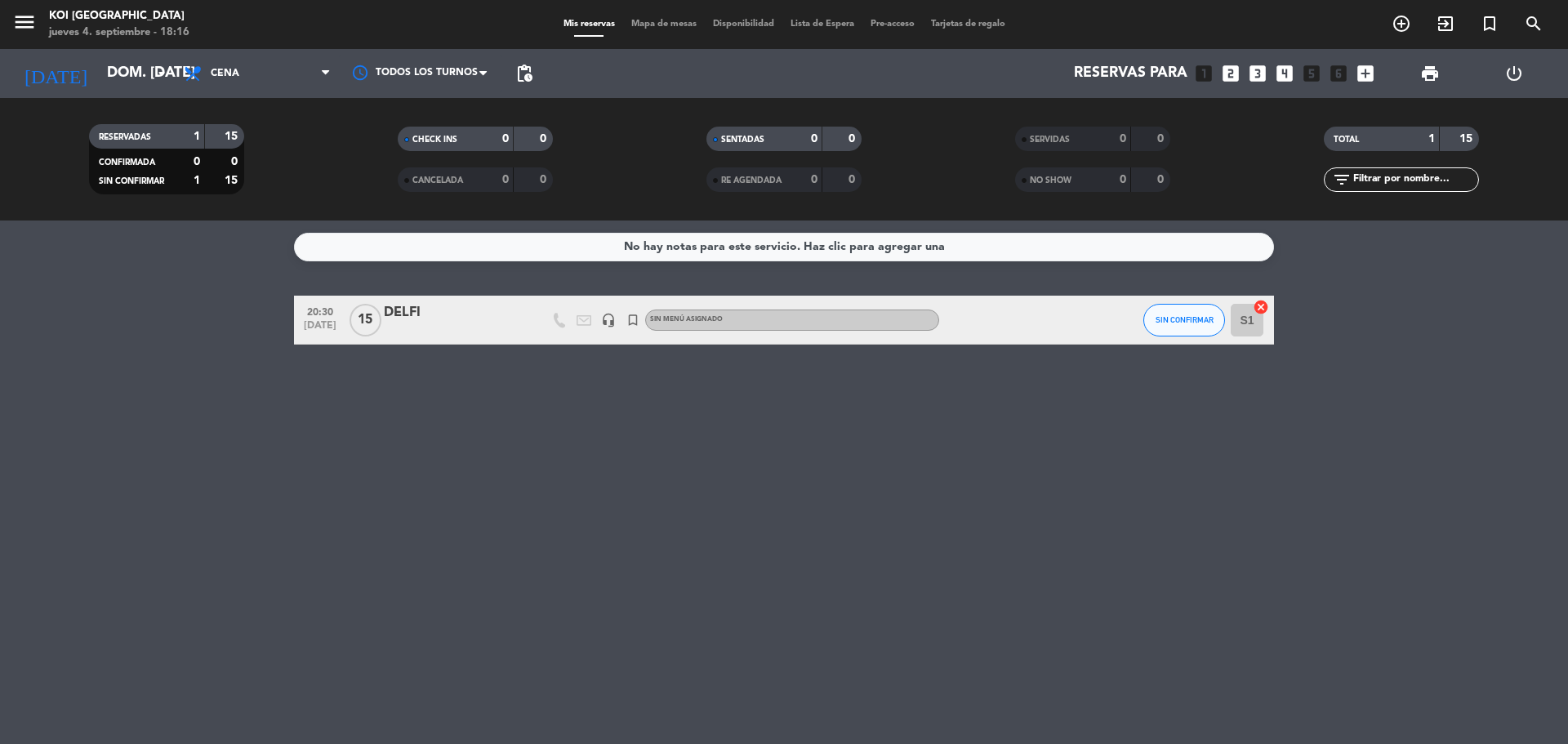
click at [1261, 307] on icon "cancel" at bounding box center [1261, 307] width 16 height 16
click at [315, 318] on span "20:30" at bounding box center [320, 311] width 41 height 19
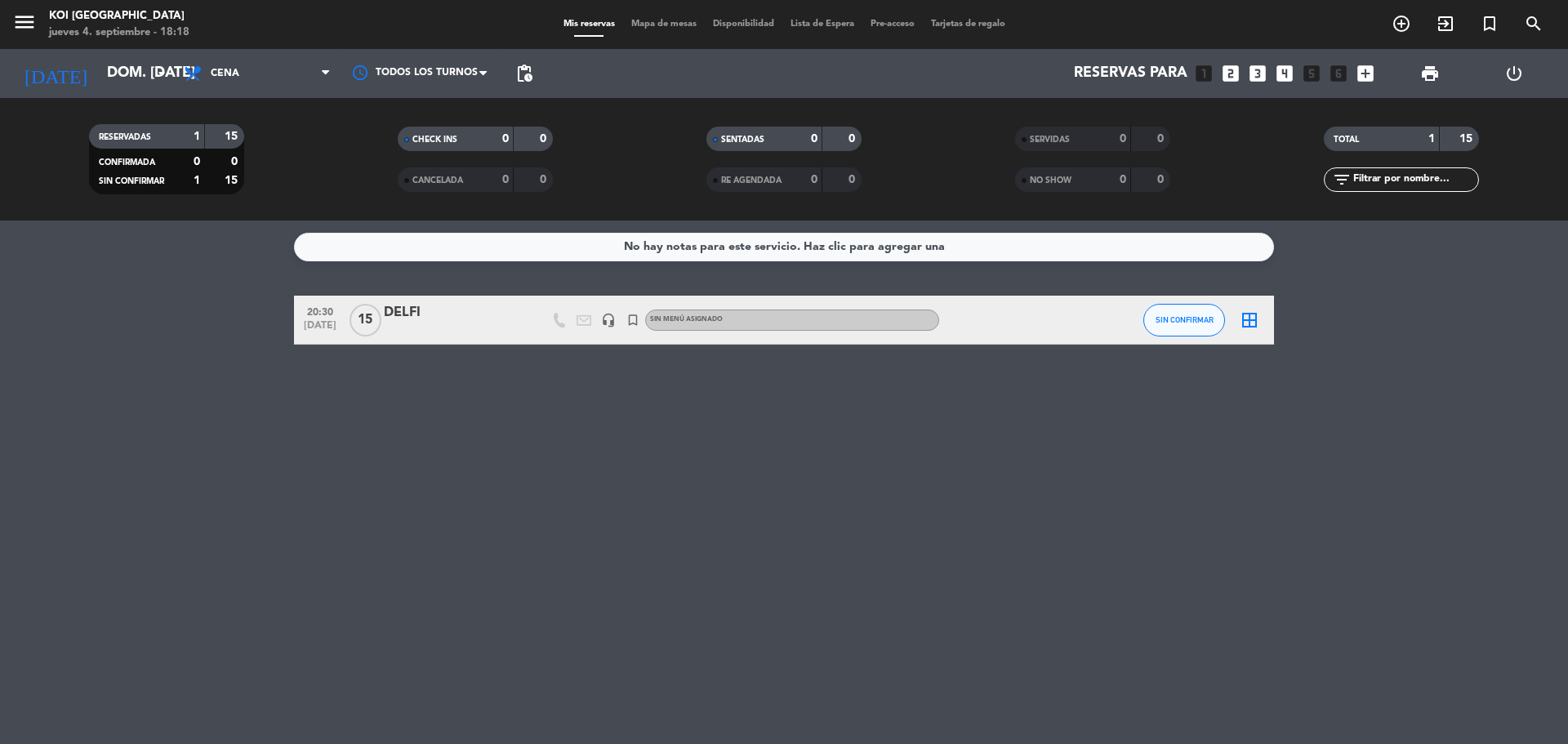
click at [1245, 324] on icon "border_all" at bounding box center [1249, 319] width 19 height 19
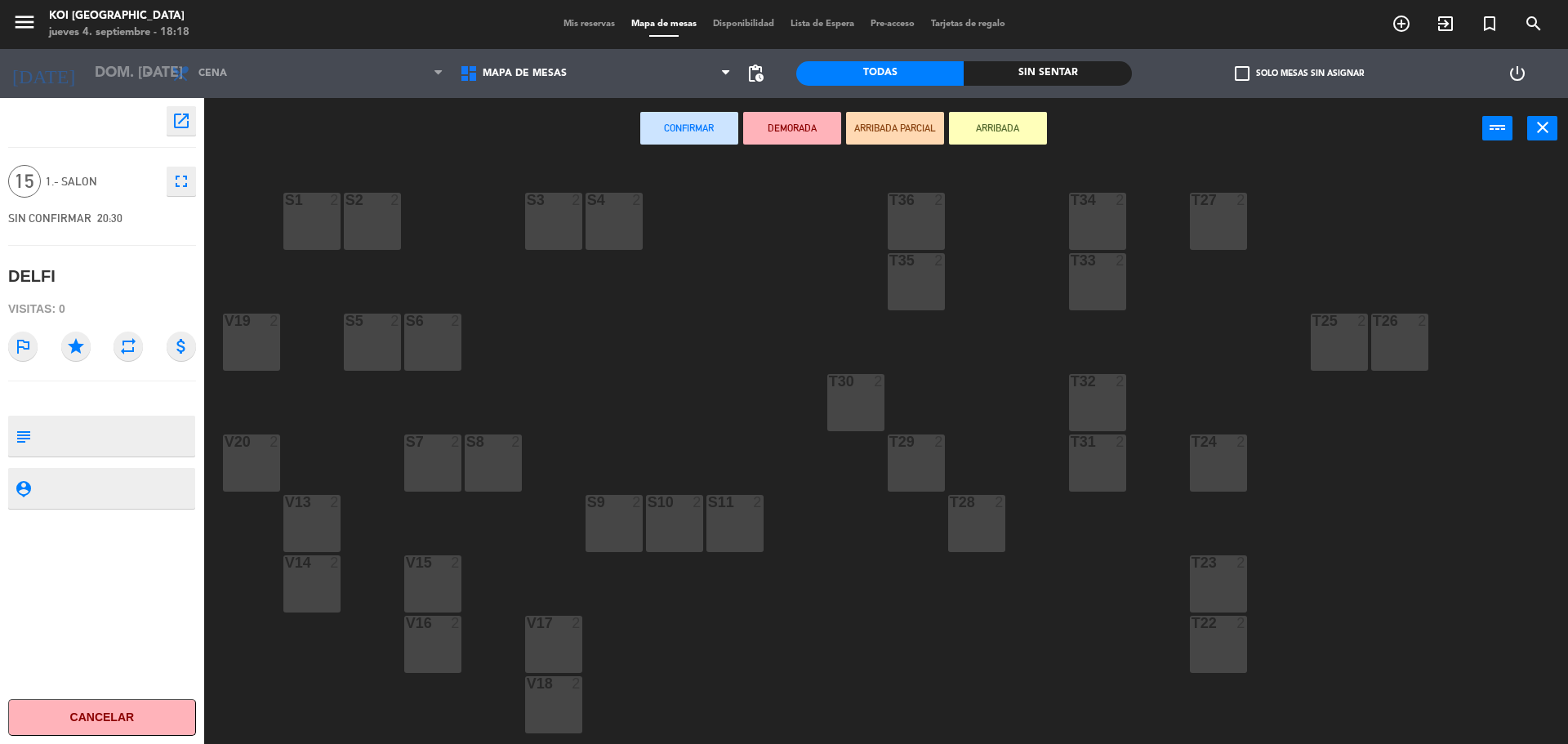
click at [22, 276] on div "DELFI" at bounding box center [32, 276] width 48 height 27
click at [72, 223] on span "SIN CONFIRMAR" at bounding box center [49, 218] width 83 height 13
click at [1526, 125] on div "Confirmar DEMORADA ARRIBADA PARCIAL ARRIBADA power_input close" at bounding box center [886, 129] width 1364 height 62
click at [1554, 125] on button "close" at bounding box center [1542, 128] width 30 height 25
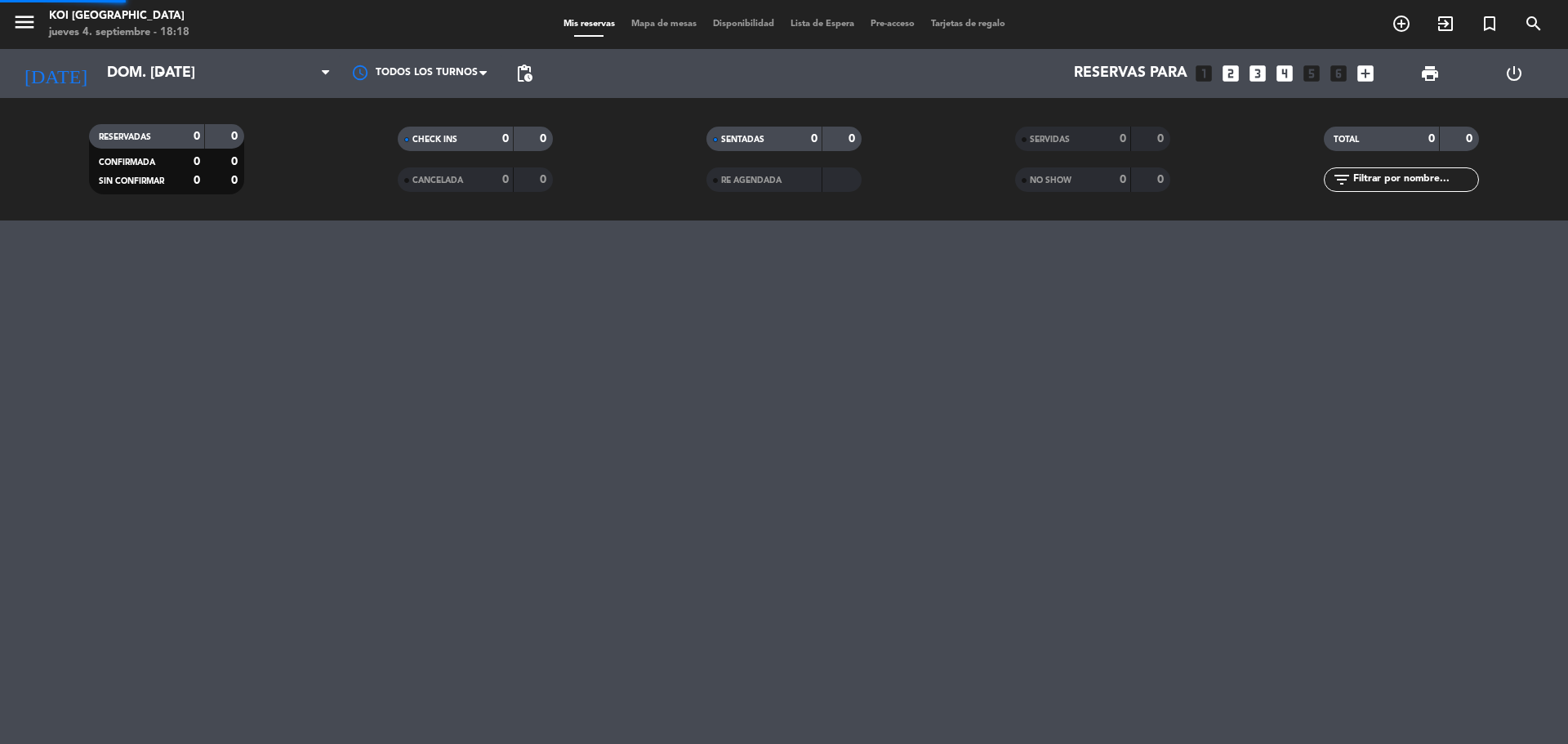
click at [1554, 125] on div "TOTAL 0 0 filter_list" at bounding box center [1402, 159] width 309 height 90
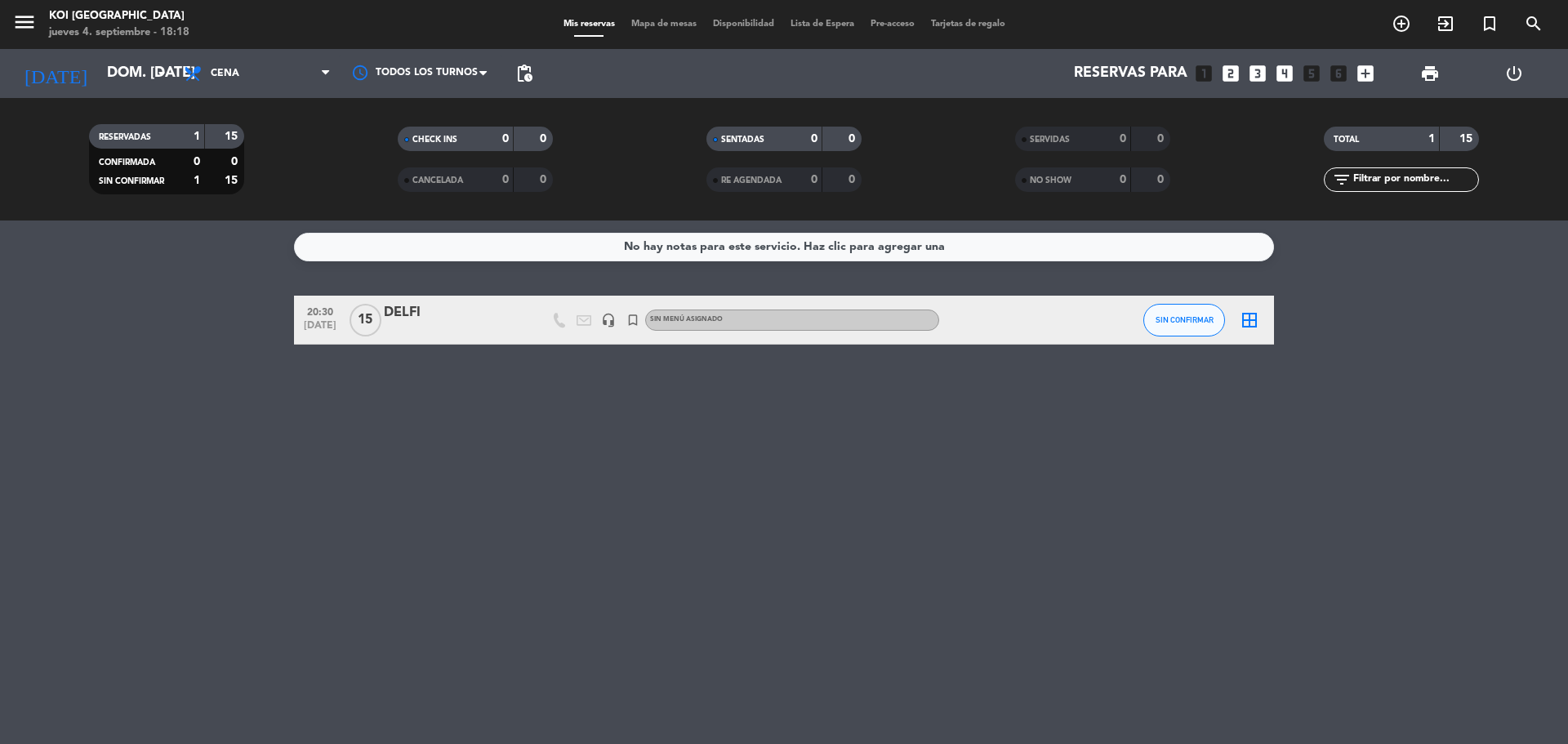
click at [1246, 325] on icon "border_all" at bounding box center [1249, 319] width 19 height 19
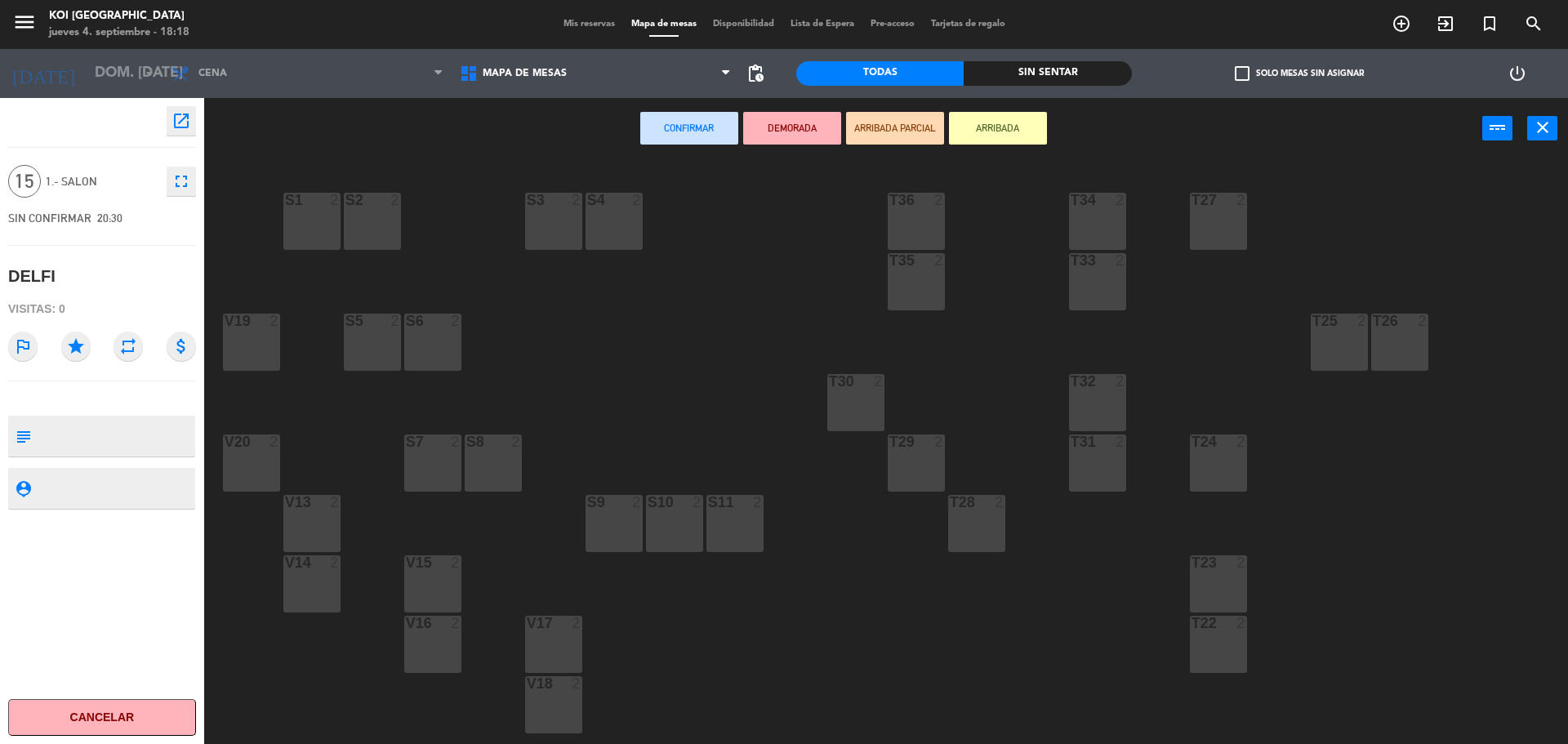
click at [128, 348] on icon "repeat" at bounding box center [128, 346] width 29 height 29
click at [121, 349] on icon "repeat" at bounding box center [128, 346] width 29 height 29
click at [112, 717] on button "Cancelar" at bounding box center [101, 717] width 187 height 37
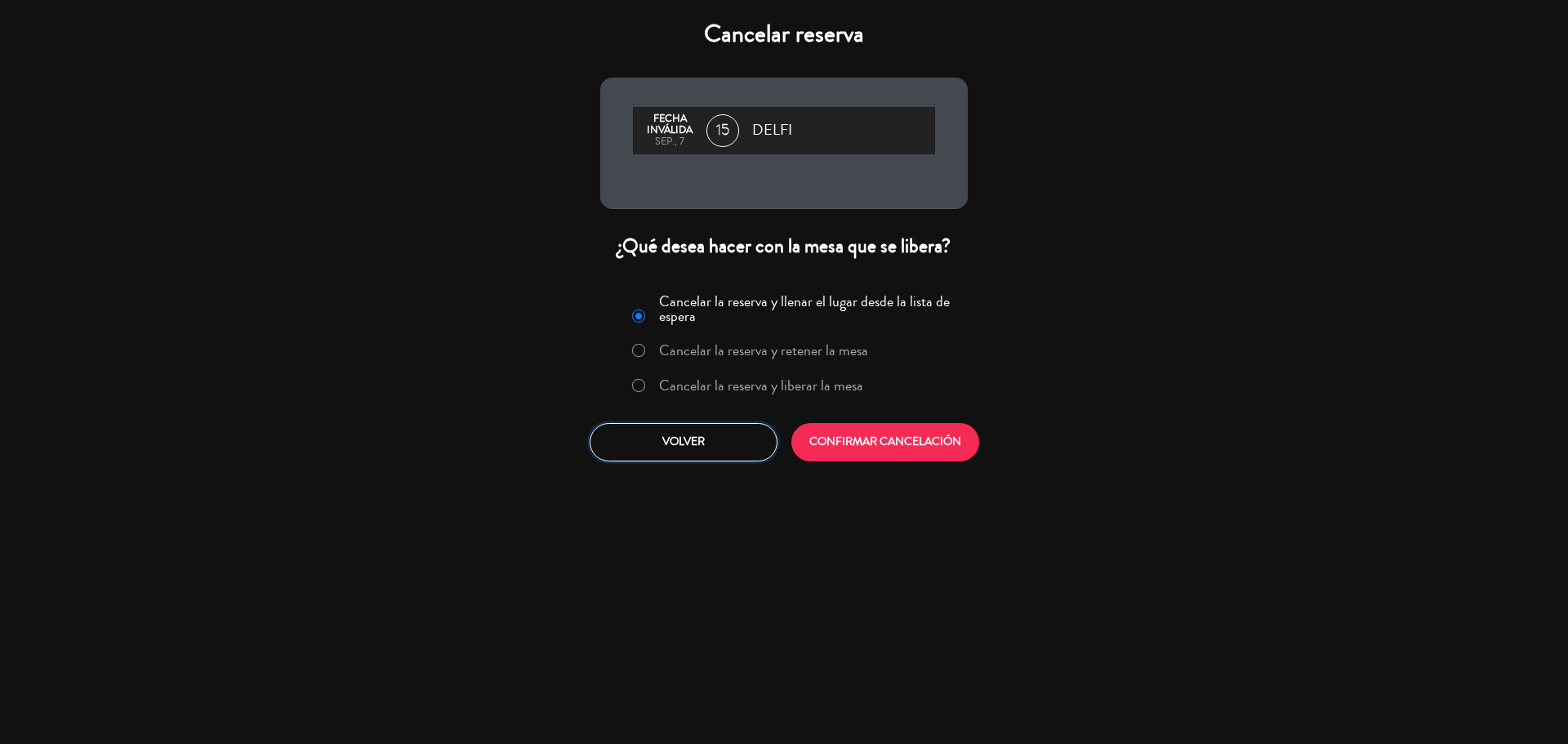
click at [740, 444] on button "Volver" at bounding box center [683, 442] width 187 height 38
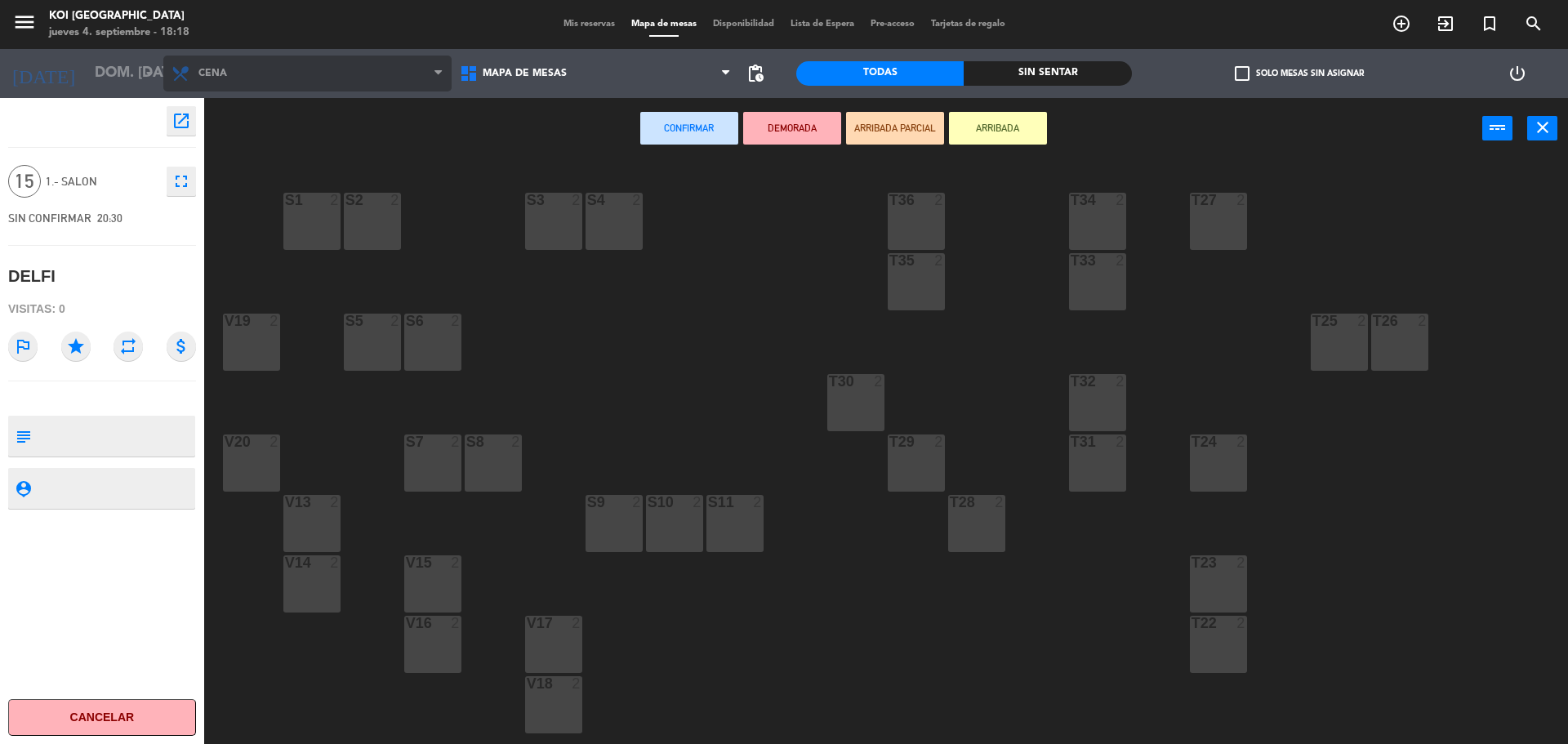
click at [210, 75] on span "Cena" at bounding box center [212, 73] width 28 height 12
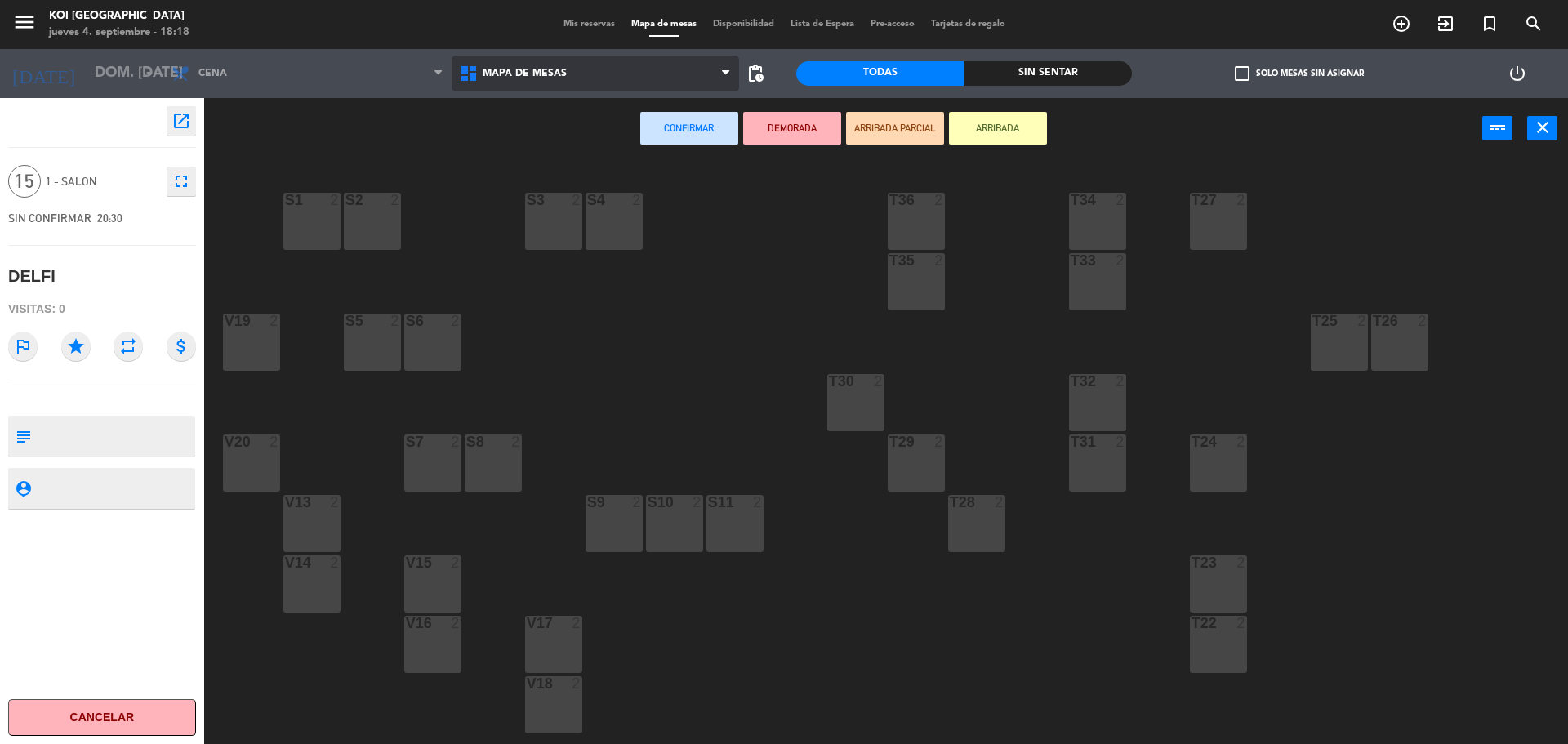
click at [487, 70] on span "MAPA DE MESAS" at bounding box center [525, 73] width 84 height 12
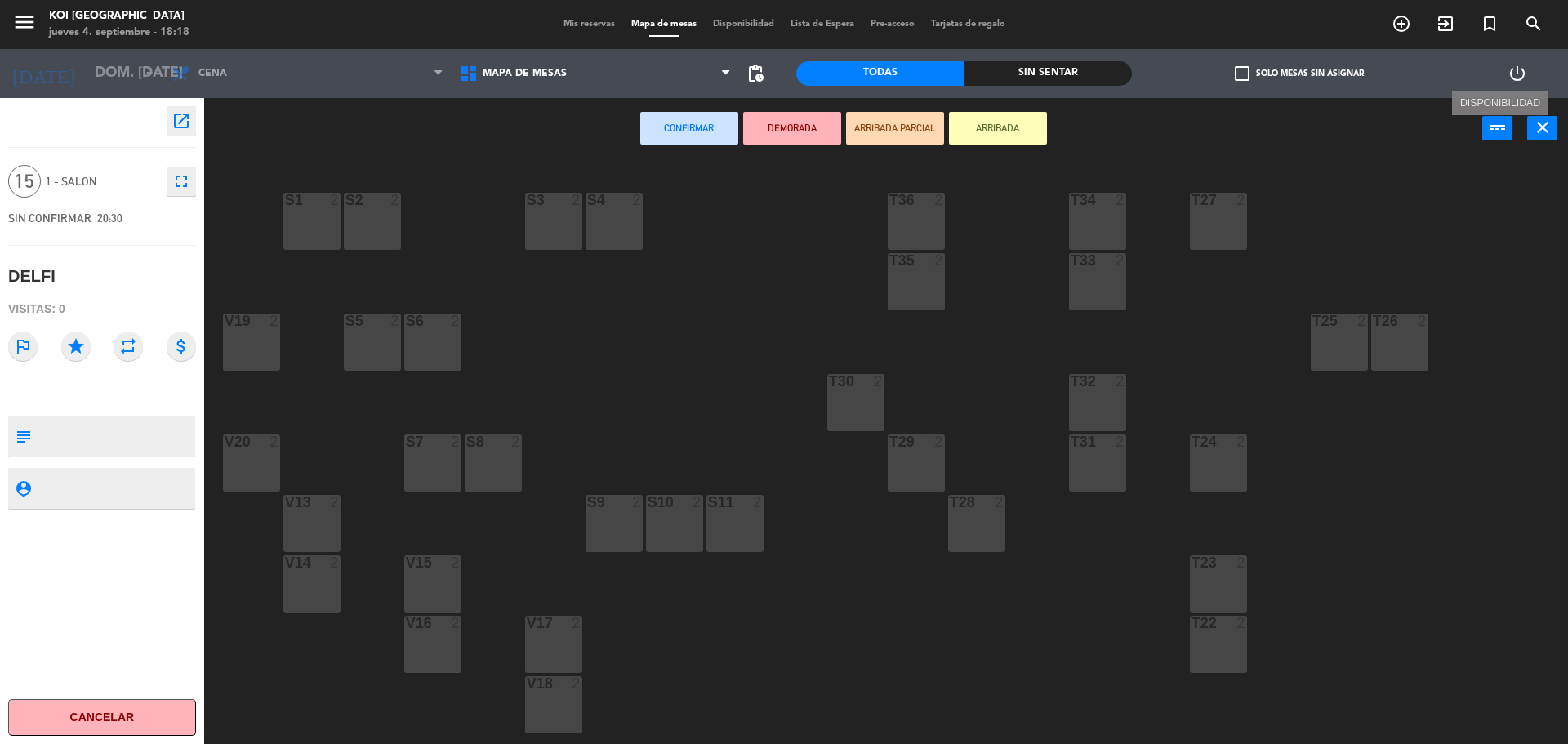
click at [1490, 131] on icon "power_input" at bounding box center [1498, 127] width 19 height 19
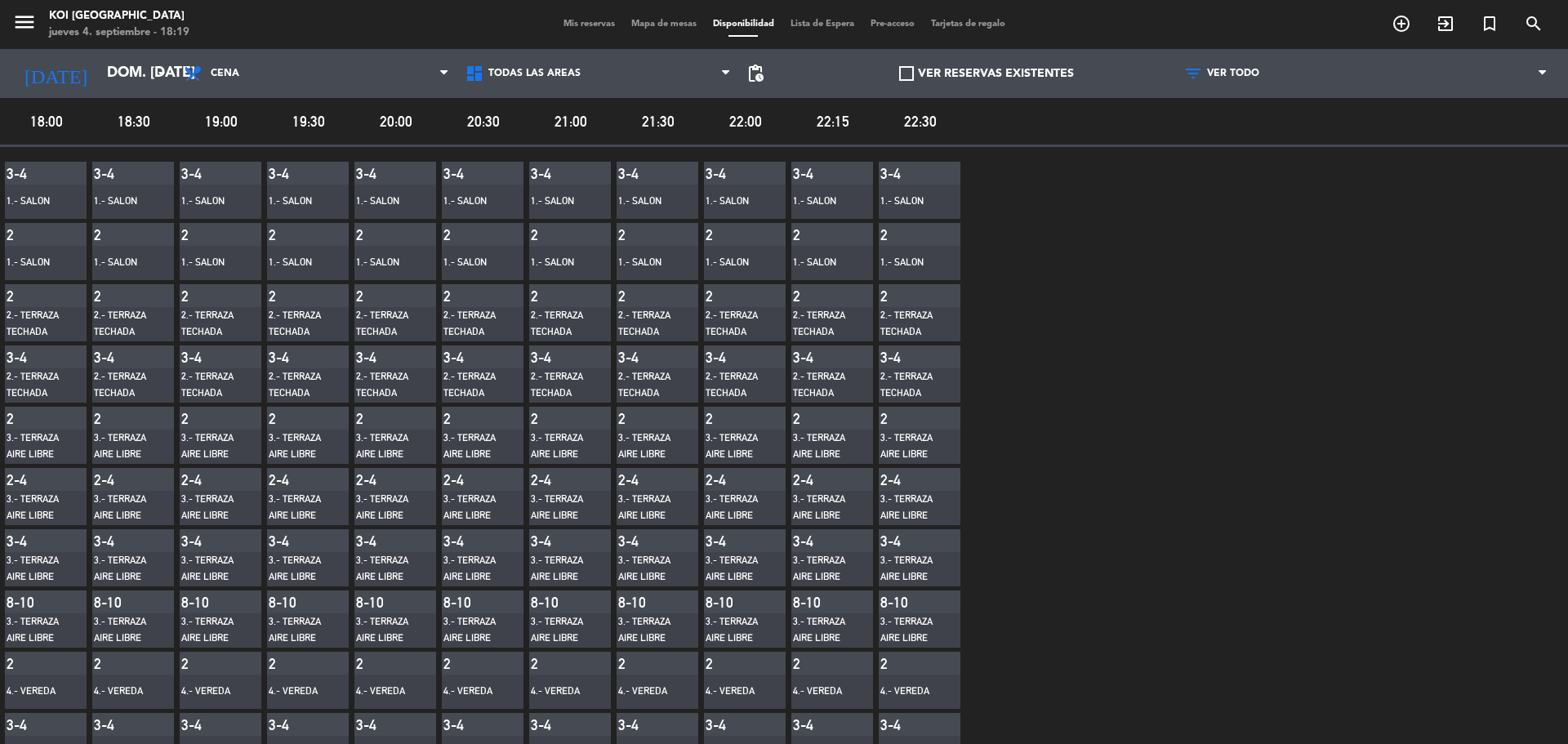
click at [403, 110] on span "20:00" at bounding box center [396, 122] width 82 height 24
click at [402, 125] on span "20:00" at bounding box center [396, 122] width 82 height 24
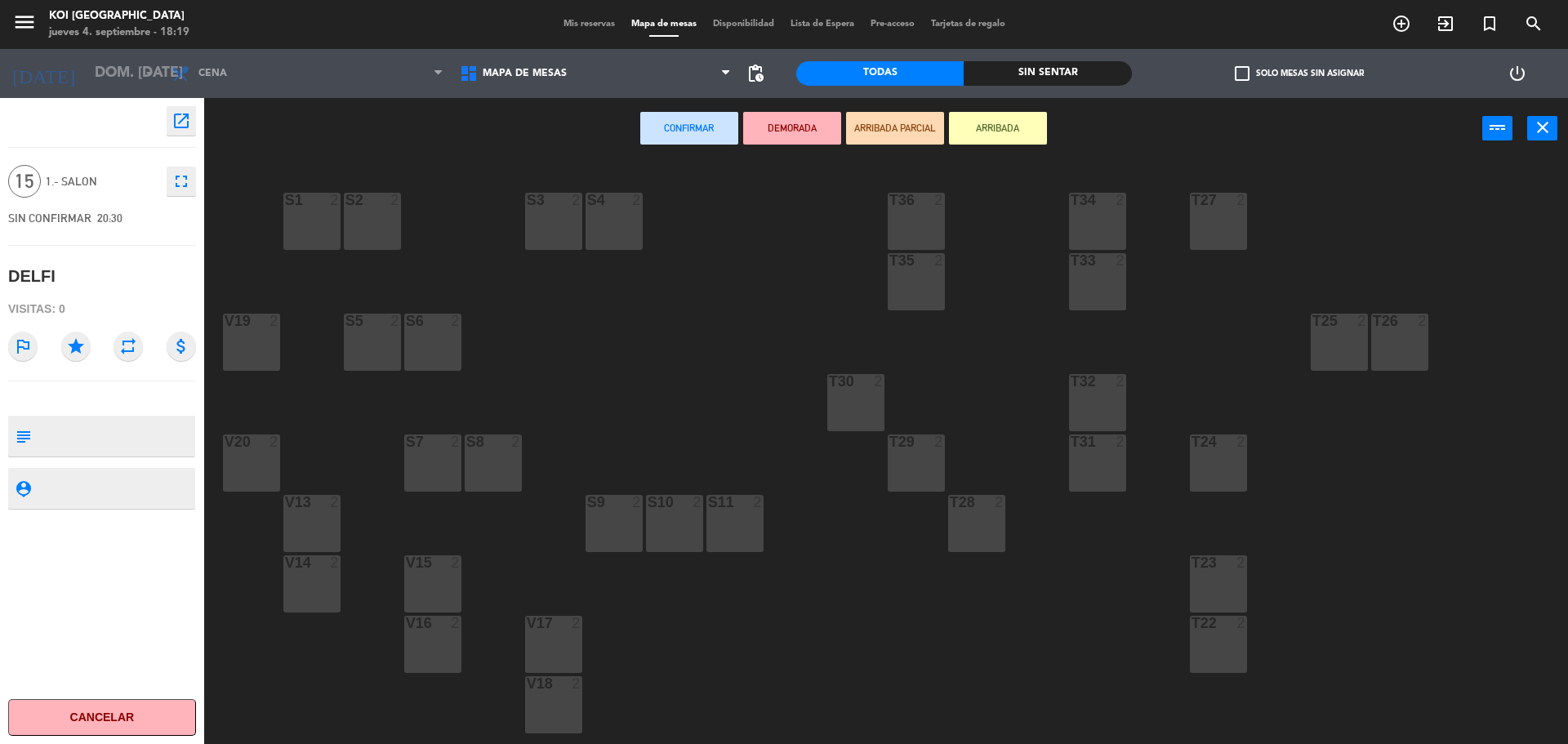
click at [108, 444] on textarea at bounding box center [115, 436] width 156 height 35
click at [19, 439] on icon "subject" at bounding box center [23, 436] width 18 height 18
click at [165, 181] on div "fullscreen" at bounding box center [176, 181] width 37 height 29
click at [180, 173] on icon "fullscreen" at bounding box center [181, 181] width 19 height 19
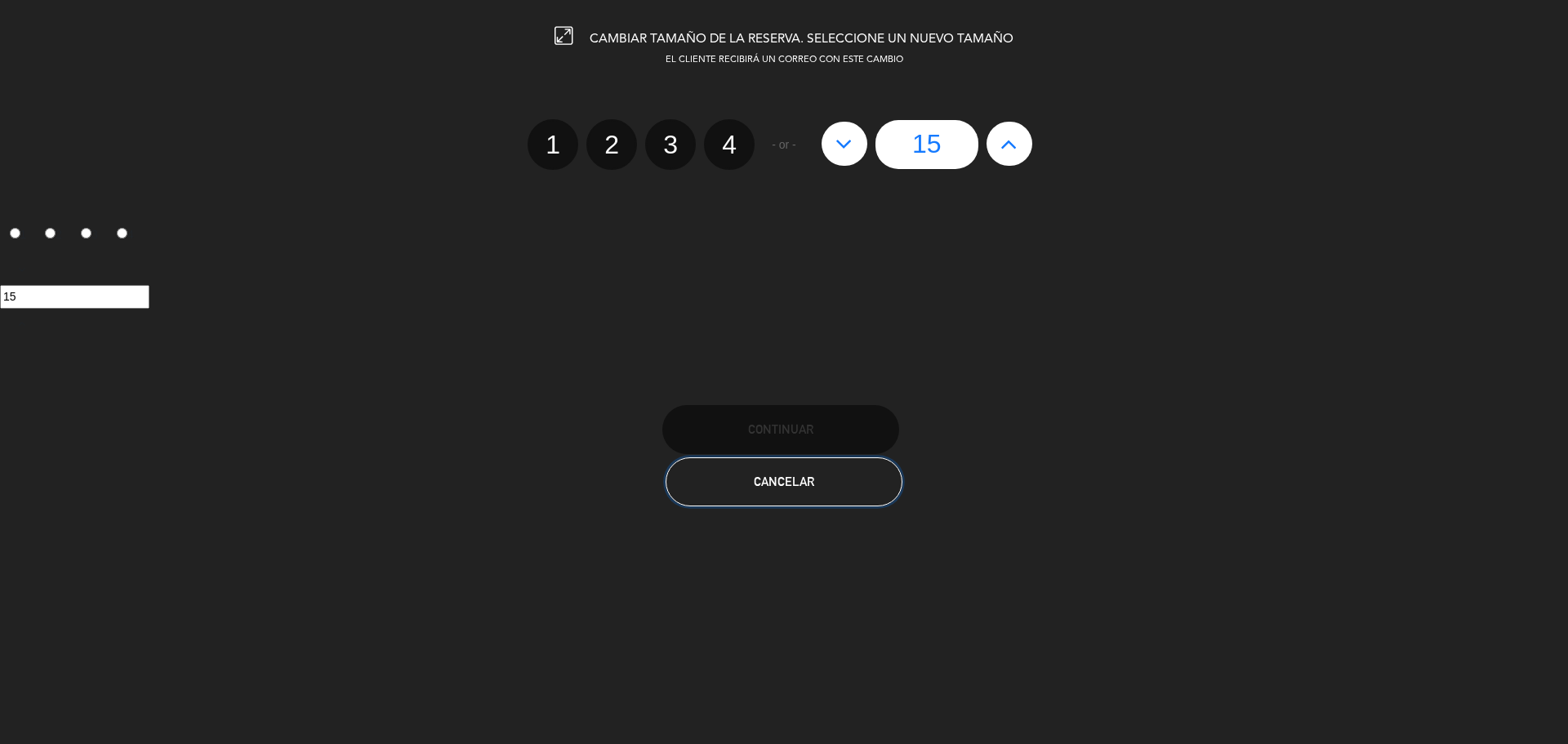
click at [756, 484] on span "Cancelar" at bounding box center [784, 481] width 60 height 14
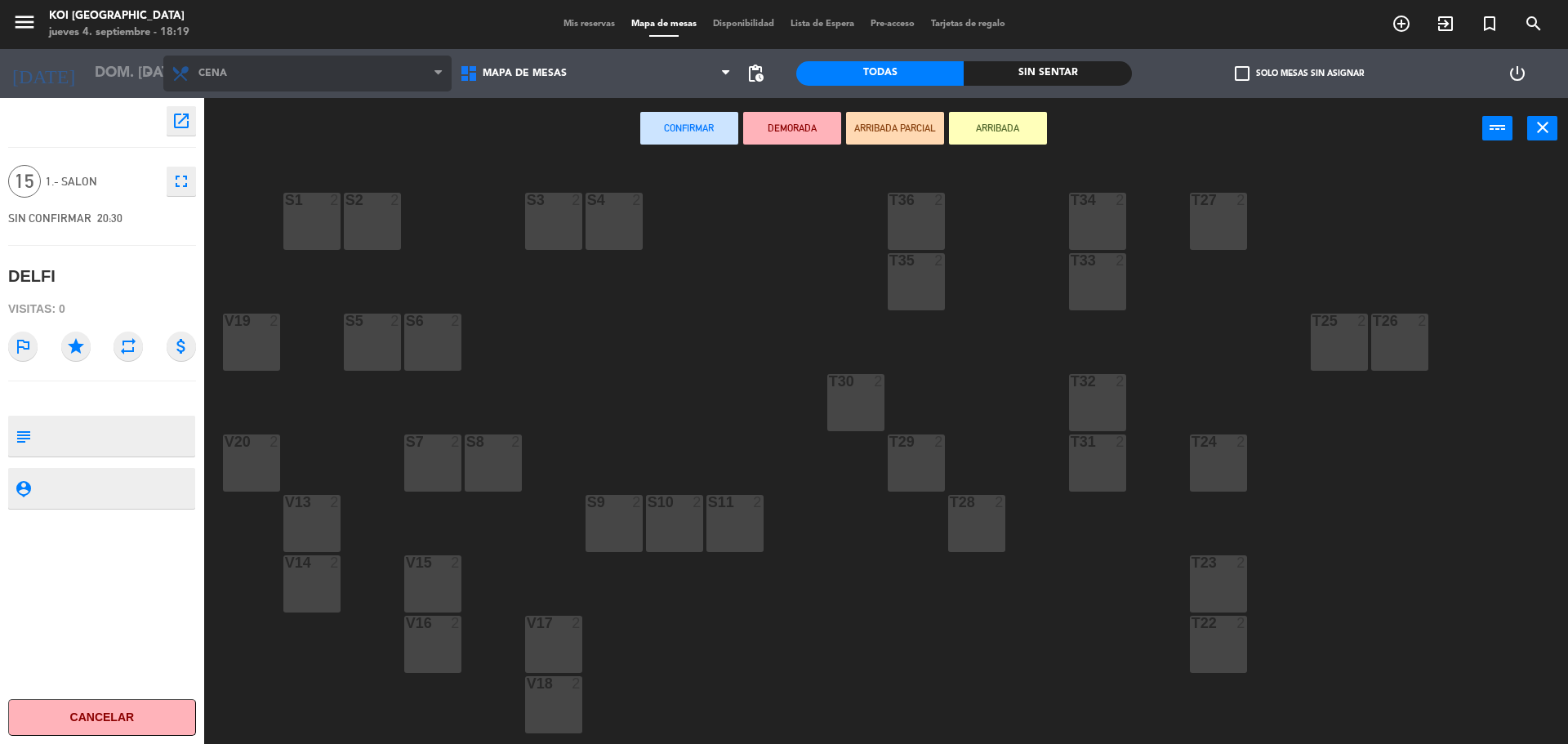
click at [198, 73] on span "Cena" at bounding box center [212, 73] width 28 height 12
click at [159, 78] on input "dom. [DATE]" at bounding box center [181, 74] width 189 height 33
click at [98, 727] on button "Cancelar" at bounding box center [101, 717] width 187 height 37
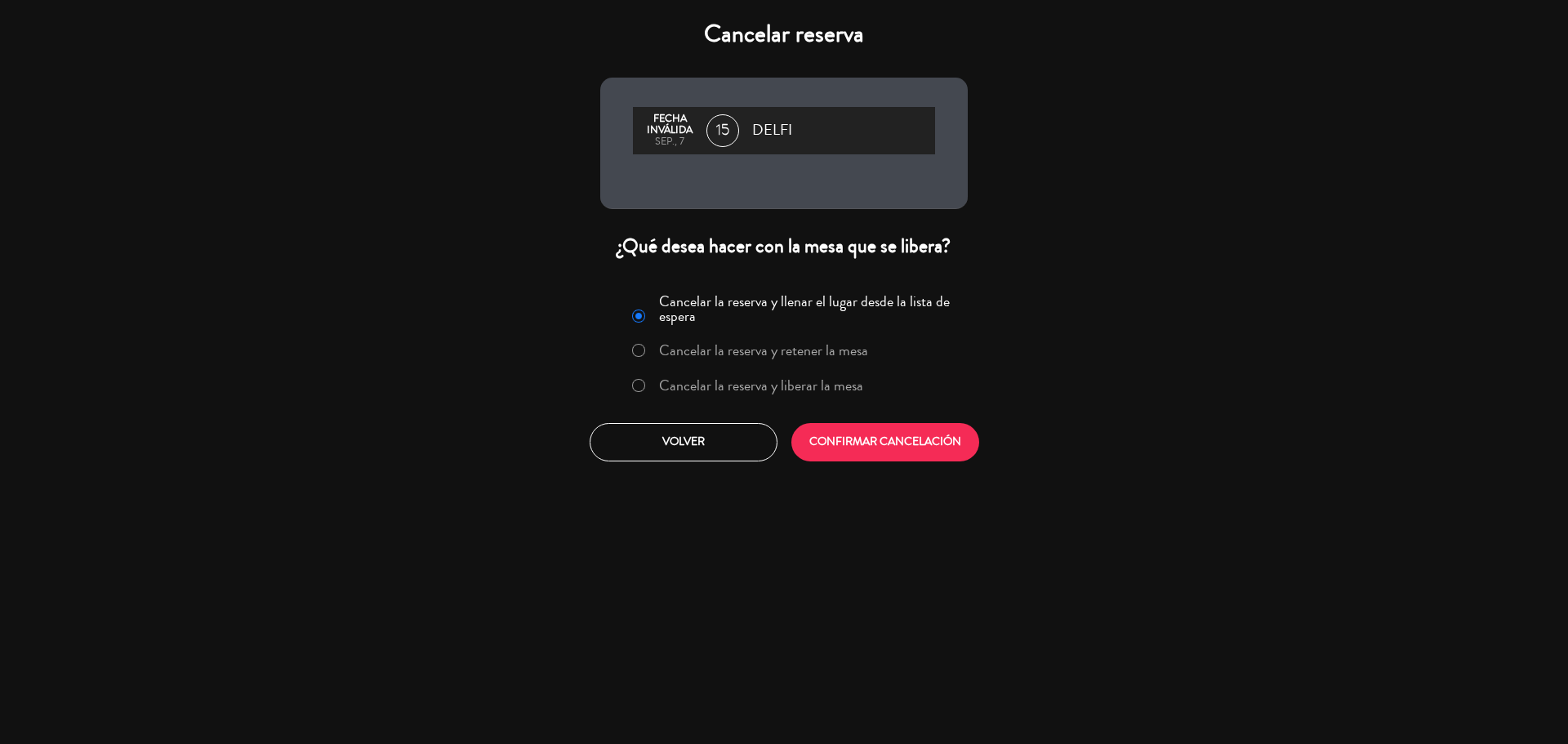
click at [839, 388] on label "Cancelar la reserva y liberar la mesa" at bounding box center [761, 386] width 204 height 15
click at [853, 435] on button "CONFIRMAR CANCELACIÓN" at bounding box center [885, 442] width 187 height 38
